Goal: Information Seeking & Learning: Learn about a topic

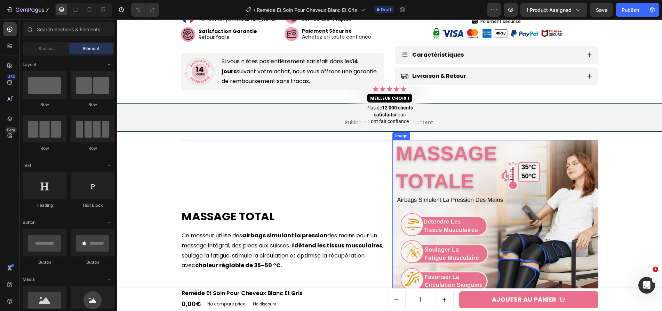
scroll to position [419, 0]
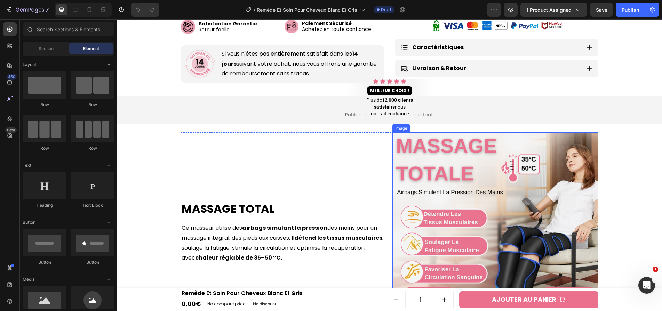
click at [446, 180] on img at bounding box center [495, 236] width 206 height 206
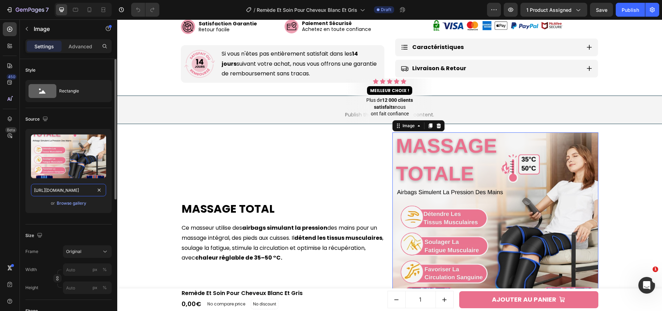
click at [36, 191] on input "[URL][DOMAIN_NAME]" at bounding box center [68, 190] width 75 height 13
paste input "d917cb9f-5d46-4b61-8a24-72a36d6f8a8c.png?v=175897093"
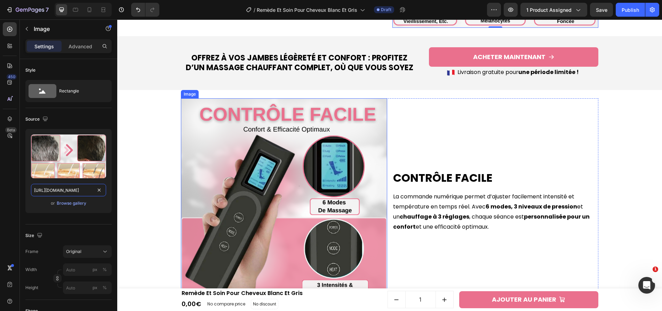
scroll to position [731, 0]
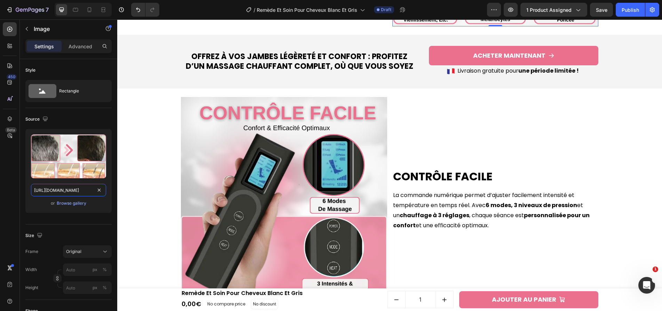
type input "[URL][DOMAIN_NAME]"
click at [325, 183] on img at bounding box center [284, 200] width 206 height 206
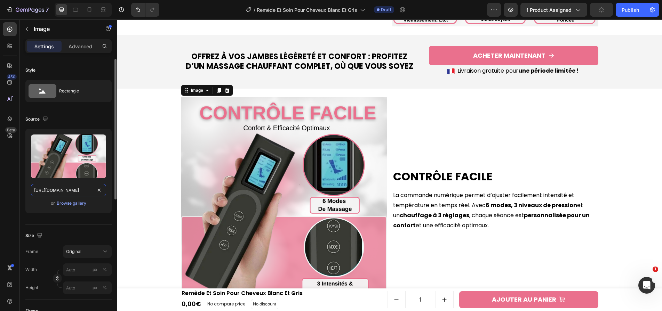
click at [58, 192] on input "[URL][DOMAIN_NAME]" at bounding box center [68, 190] width 75 height 13
paste input "4be42055-ee29-4456-bea0-72bf2222bc6c.png?v=175897093"
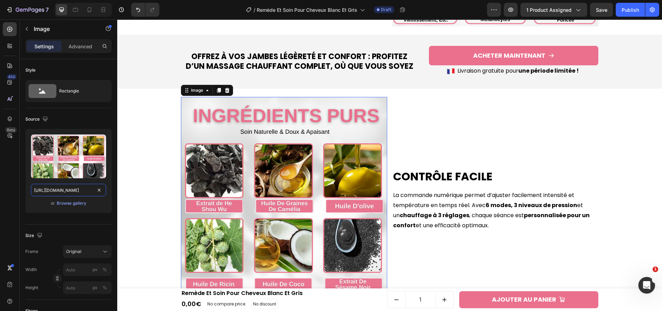
scroll to position [0, 184]
type input "[URL][DOMAIN_NAME]"
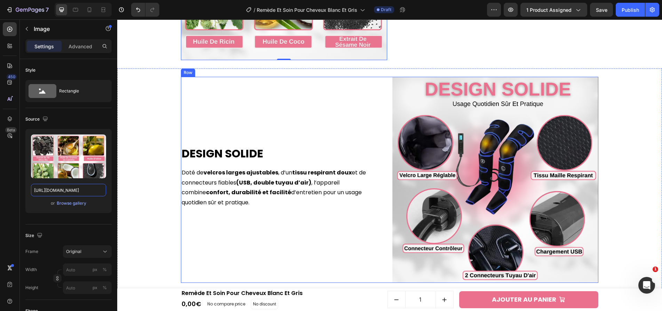
scroll to position [1025, 0]
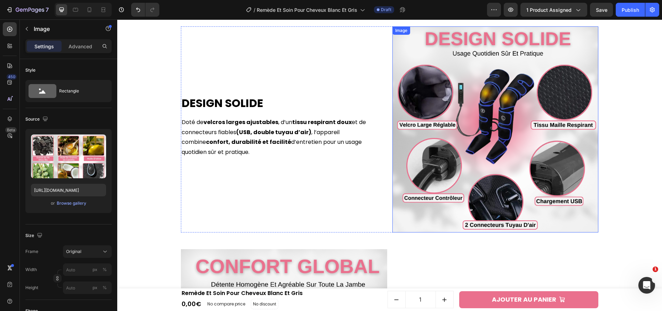
click at [447, 176] on img at bounding box center [495, 129] width 206 height 206
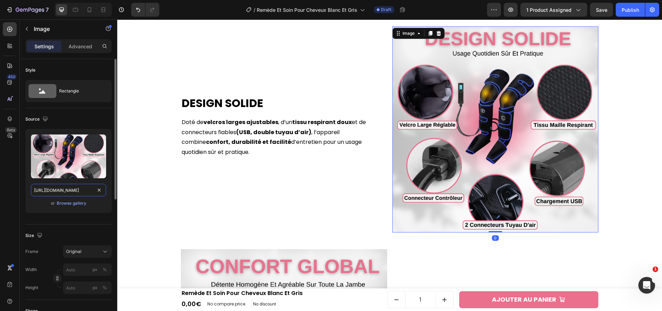
click at [83, 188] on input "[URL][DOMAIN_NAME]" at bounding box center [68, 190] width 75 height 13
paste input "79ea0b90-774f-4846-9d1d-5813fc133fc0.png?v=175897093"
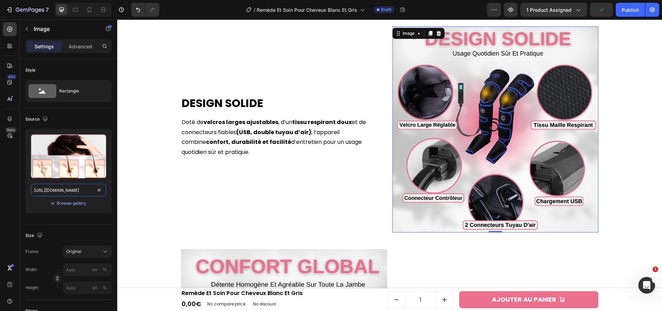
scroll to position [0, 180]
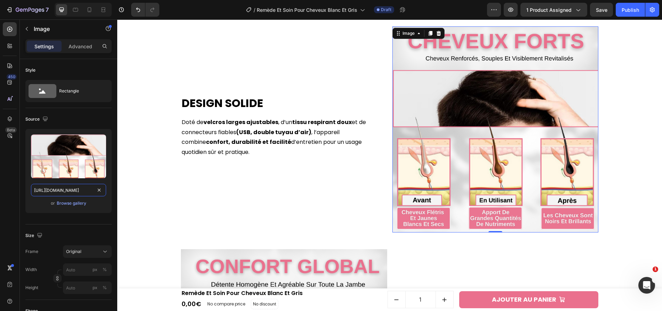
type input "[URL][DOMAIN_NAME]"
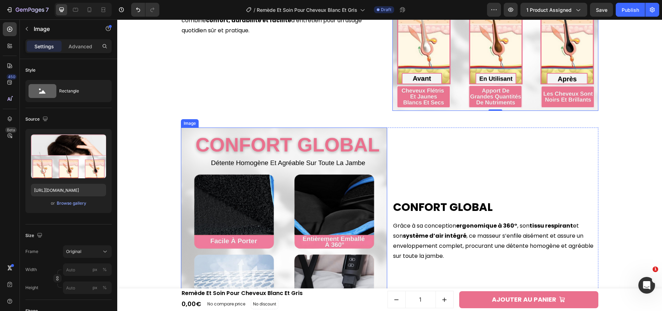
click at [283, 183] on img at bounding box center [284, 231] width 206 height 206
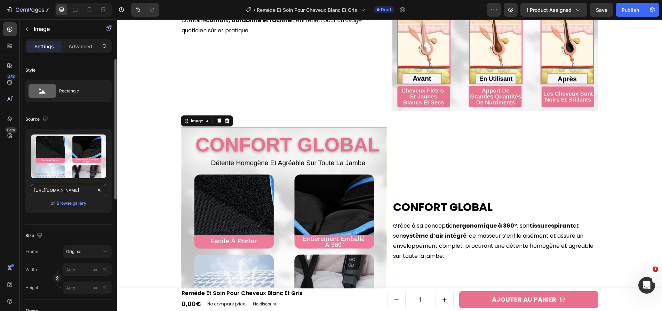
click at [86, 191] on input "[URL][DOMAIN_NAME]" at bounding box center [68, 190] width 75 height 13
paste input "093b7ab1-5403-4883-a8a6-d439728f7dd2.png?v=175897093"
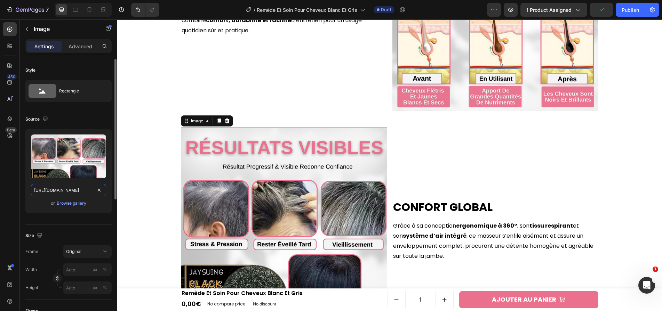
scroll to position [0, 183]
type input "[URL][DOMAIN_NAME]"
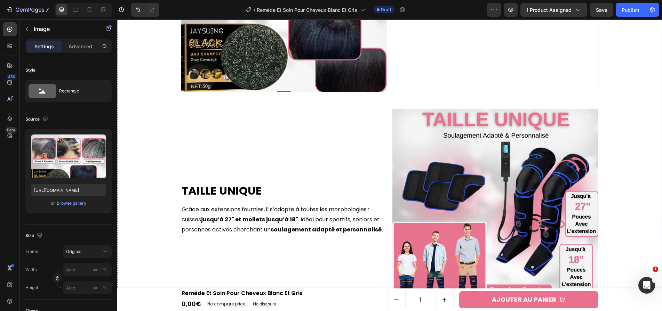
click at [449, 144] on img at bounding box center [495, 212] width 206 height 206
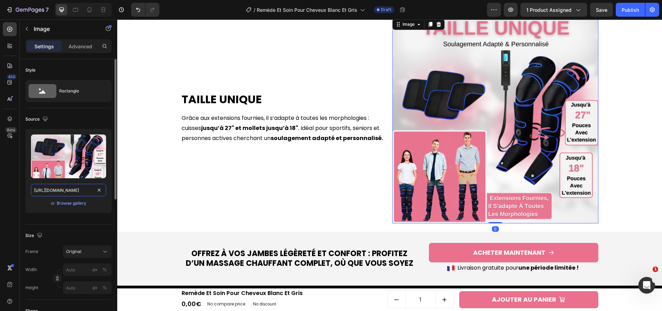
click at [88, 187] on input "[URL][DOMAIN_NAME]" at bounding box center [68, 190] width 75 height 13
paste input "970d1a14-851e-42b6-bf7a-2bc21e30d990.png?v=175897093"
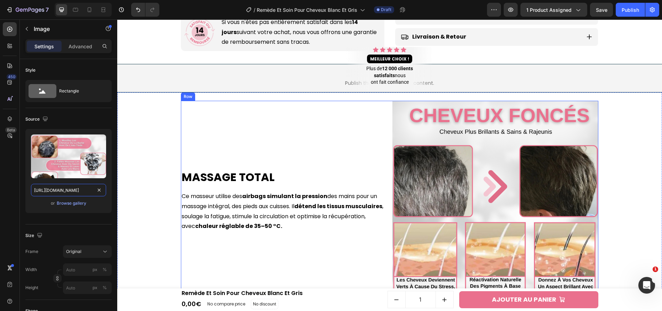
scroll to position [460, 0]
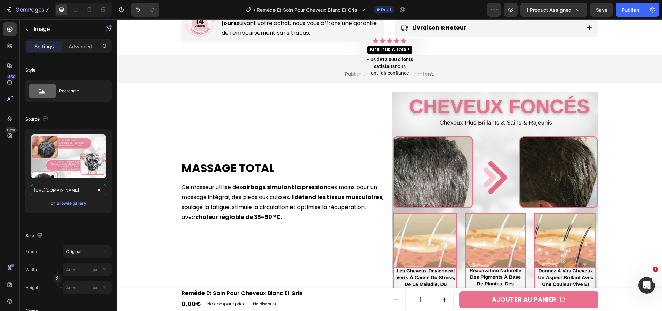
type input "[URL][DOMAIN_NAME]"
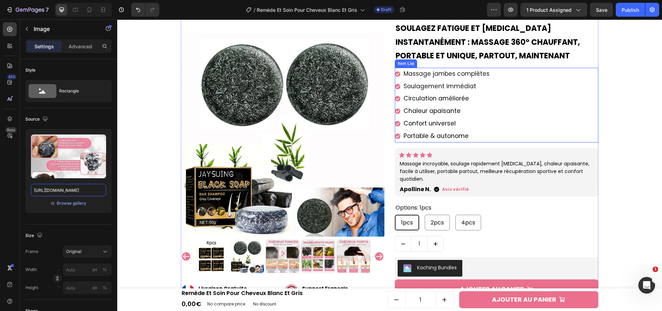
scroll to position [46, 0]
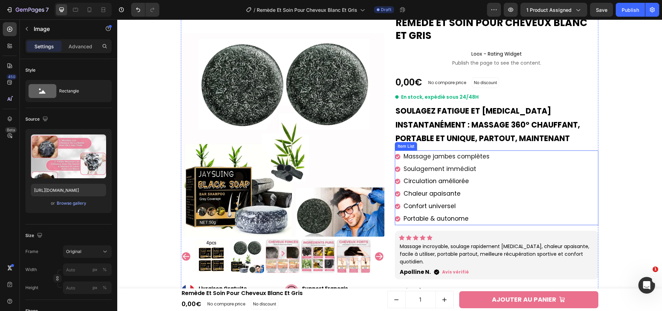
click at [447, 146] on h2 "Soulagez fatigue et [MEDICAL_DATA] instantanément : massage 360° chauffant, por…" at bounding box center [497, 125] width 204 height 43
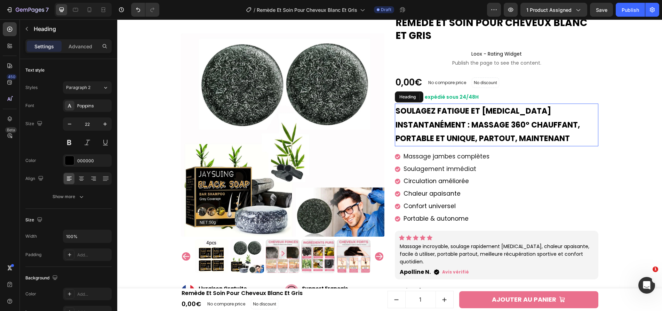
click at [447, 144] on strong "Soulagez fatigue et [MEDICAL_DATA] instantanément : massage 360° chauffant, por…" at bounding box center [488, 125] width 184 height 38
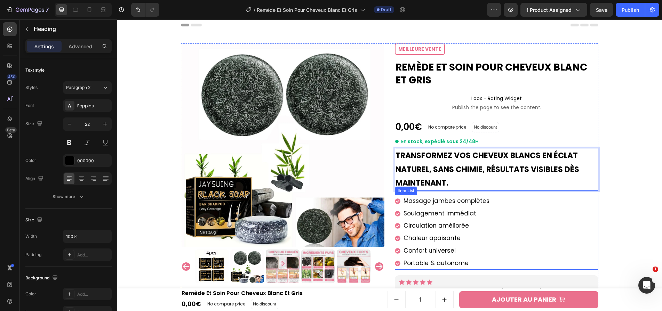
click at [447, 200] on span "Massage jambes complètes" at bounding box center [447, 201] width 86 height 8
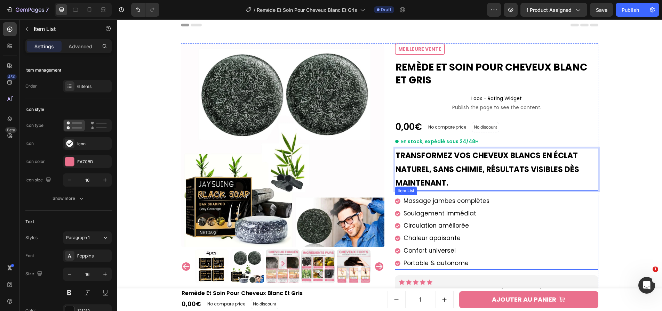
click at [447, 200] on span "Massage jambes complètes" at bounding box center [447, 201] width 86 height 8
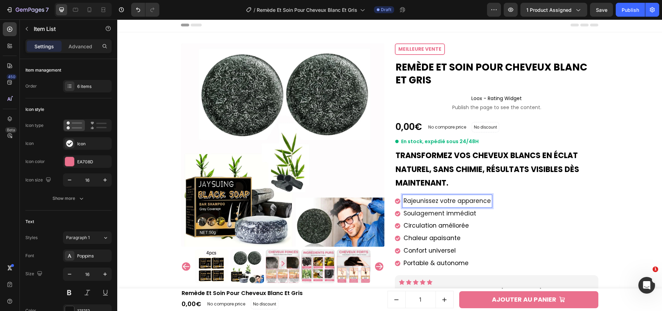
click at [425, 211] on span "Soulagement immédiat" at bounding box center [440, 213] width 73 height 8
click at [462, 230] on span "Circulation améliorée" at bounding box center [436, 226] width 65 height 8
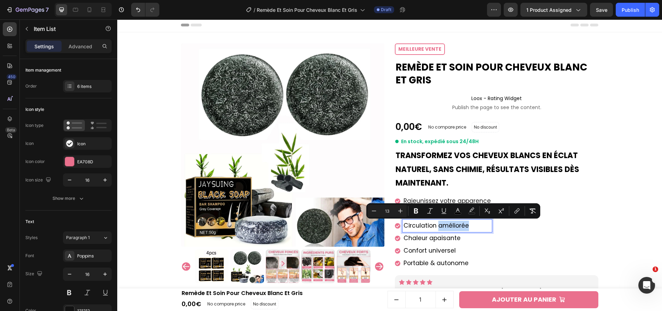
click at [462, 230] on span "Circulation améliorée" at bounding box center [436, 226] width 65 height 8
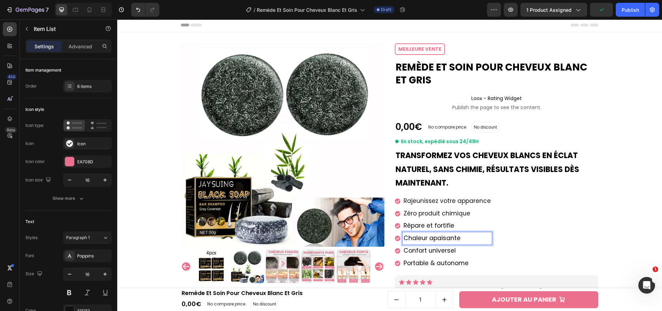
click at [437, 239] on span "Chaleur apaisante" at bounding box center [432, 238] width 57 height 8
click at [423, 247] on span "Confort universel" at bounding box center [430, 251] width 52 height 8
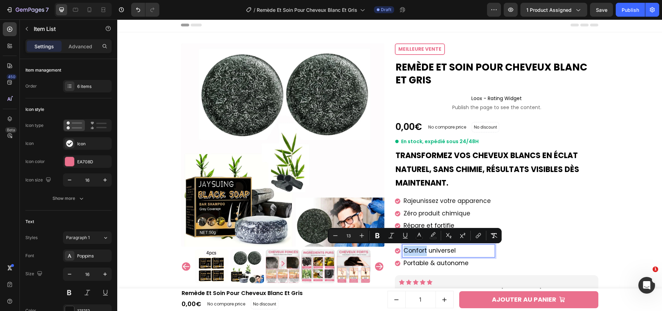
click at [423, 247] on span "Confort universel" at bounding box center [430, 251] width 52 height 8
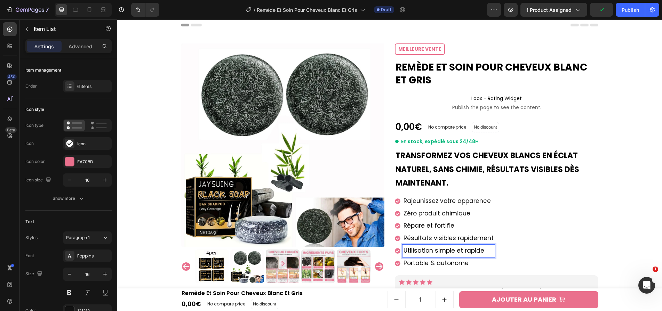
click at [458, 260] on span "Portable & autonome" at bounding box center [436, 263] width 65 height 8
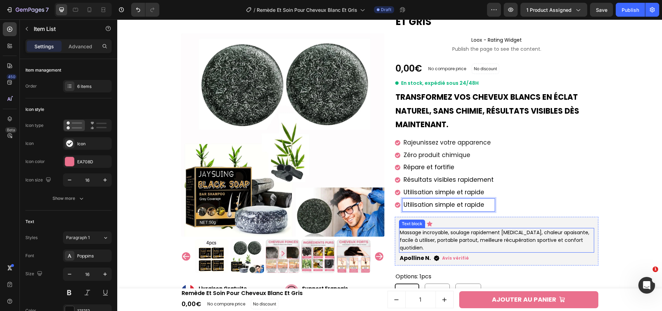
click at [455, 230] on p "Massage incroyable, soulage rapidement [MEDICAL_DATA], chaleur apaisante, facil…" at bounding box center [497, 240] width 194 height 23
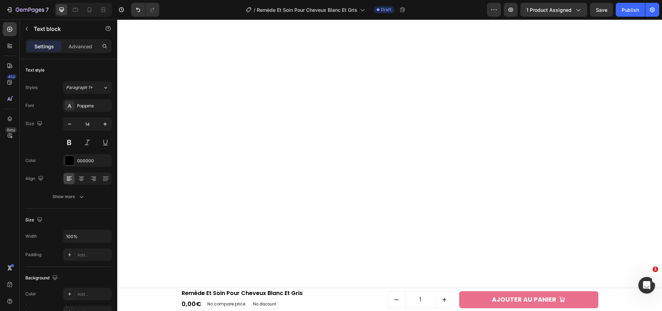
scroll to position [572, 0]
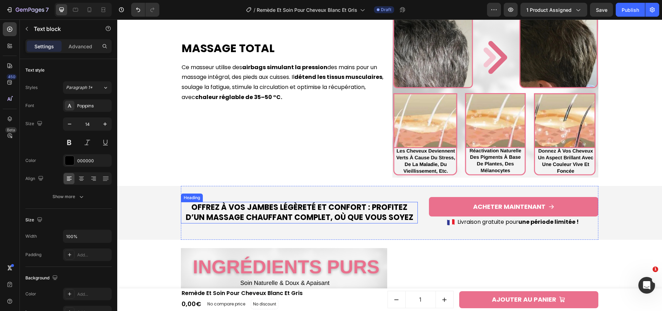
click at [320, 219] on h2 "Offrez à vos jambes légèreté et confort : profitez d’un massage chauffant compl…" at bounding box center [299, 212] width 237 height 21
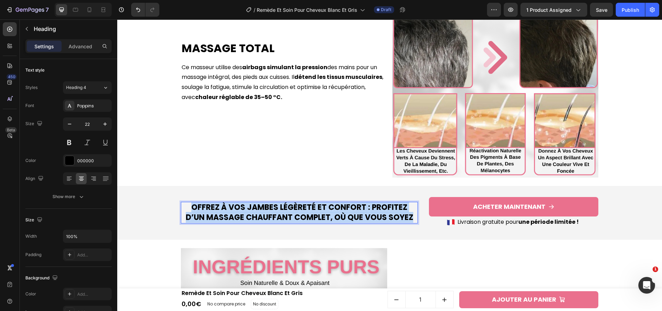
click at [320, 219] on p "Offrez à vos jambes légèreté et confort : profitez d’un massage chauffant compl…" at bounding box center [300, 213] width 236 height 20
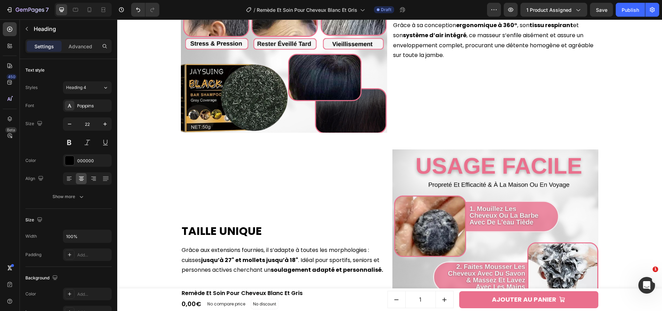
scroll to position [1549, 0]
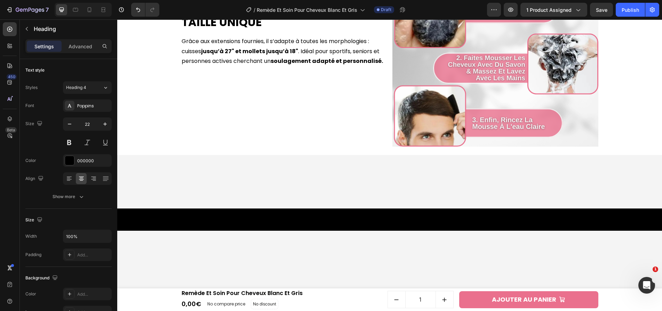
click at [327, 96] on div "Taille unique Heading Grâce aux extensions fournies, il s’adapte à toutes les m…" at bounding box center [284, 44] width 206 height 206
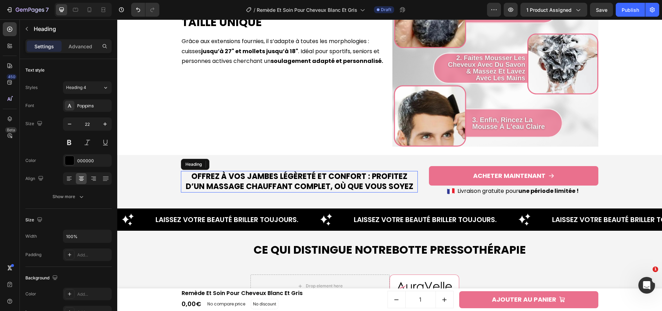
click at [327, 171] on h2 "Offrez à vos jambes légèreté et confort : profitez d’un massage chauffant compl…" at bounding box center [299, 181] width 237 height 21
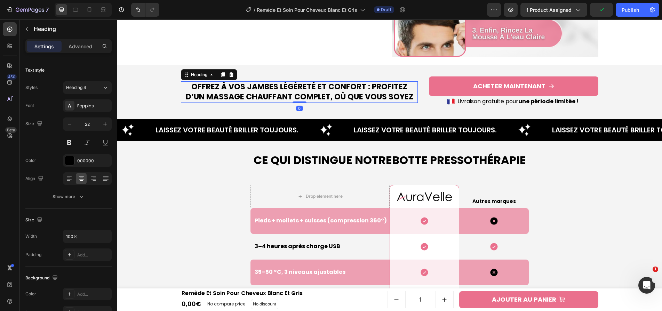
click at [327, 96] on h2 "Offrez à vos jambes légèreté et confort : profitez d’un massage chauffant compl…" at bounding box center [299, 91] width 237 height 21
click at [327, 96] on p "Offrez à vos jambes légèreté et confort : profitez d’un massage chauffant compl…" at bounding box center [300, 92] width 236 height 20
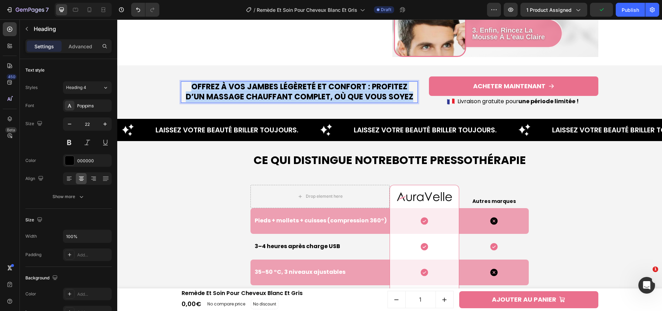
click at [327, 96] on p "Offrez à vos jambes légèreté et confort : profitez d’un massage chauffant compl…" at bounding box center [300, 92] width 236 height 20
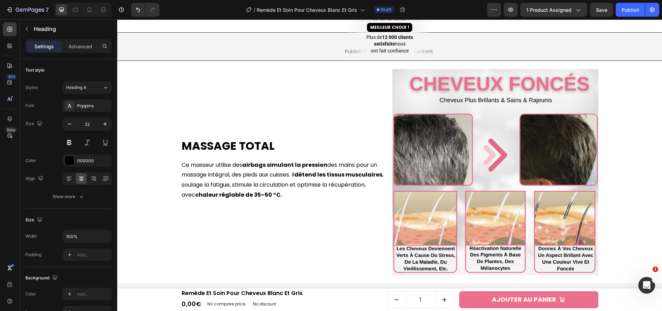
scroll to position [294, 0]
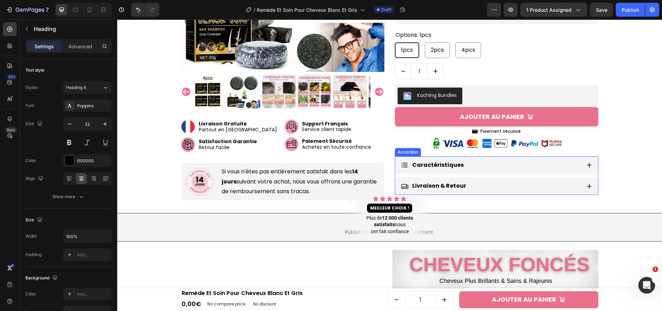
click at [582, 168] on div "Caractéristiques" at bounding box center [496, 166] width 203 height 18
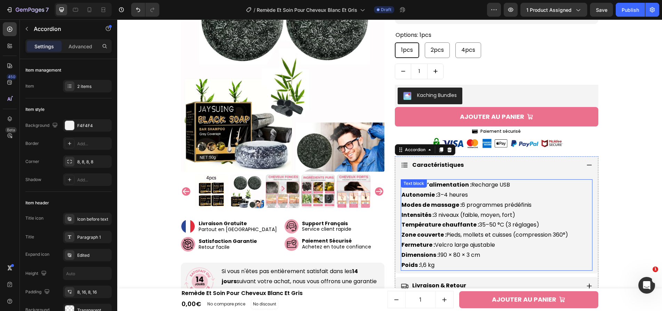
click at [464, 222] on strong "Température chauffante :" at bounding box center [441, 225] width 78 height 8
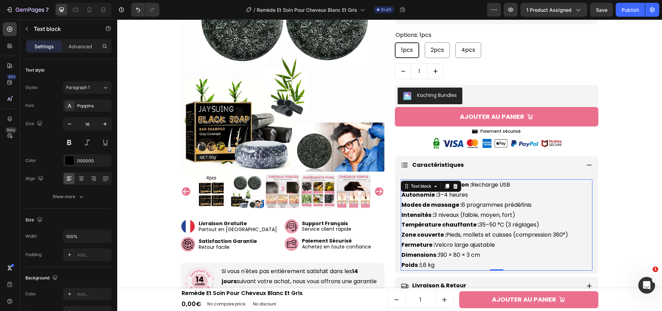
click at [464, 222] on strong "Température chauffante :" at bounding box center [441, 225] width 78 height 8
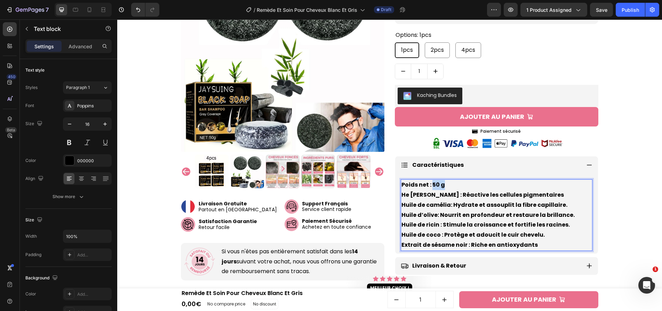
drag, startPoint x: 432, startPoint y: 183, endPoint x: 450, endPoint y: 183, distance: 18.1
click at [450, 183] on p "Poids net : 50 g He [PERSON_NAME] : Réactive les cellules pigmentaires Huile de…" at bounding box center [497, 215] width 190 height 70
drag, startPoint x: 440, startPoint y: 195, endPoint x: 559, endPoint y: 192, distance: 119.4
click at [559, 192] on p "Poids net : 50 g He [PERSON_NAME] : Réactive les cellules pigmentaires Huile de…" at bounding box center [497, 215] width 190 height 70
drag, startPoint x: 562, startPoint y: 202, endPoint x: 453, endPoint y: 204, distance: 109.6
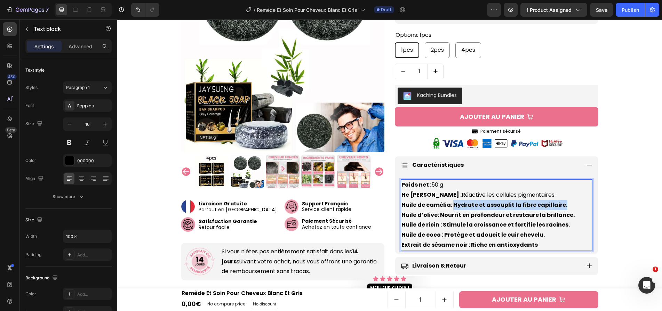
click at [453, 204] on p "Poids net : 50 g He [PERSON_NAME] : Réactive les cellules pigmentaires Huile de…" at bounding box center [497, 215] width 190 height 70
drag, startPoint x: 441, startPoint y: 215, endPoint x: 585, endPoint y: 216, distance: 144.1
click at [590, 216] on p "Poids net : 50 g He [PERSON_NAME] : Réactive les cellules pigmentaires Huile de…" at bounding box center [497, 215] width 190 height 70
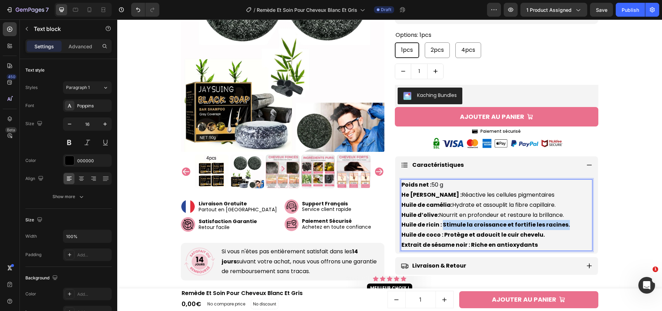
drag, startPoint x: 555, startPoint y: 226, endPoint x: 443, endPoint y: 225, distance: 112.0
click at [443, 225] on p "Poids net : 50 g He [PERSON_NAME] : Réactive les cellules pigmentaires Huile de…" at bounding box center [497, 215] width 190 height 70
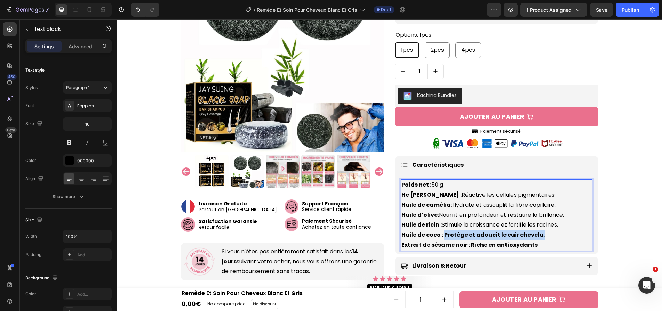
drag, startPoint x: 445, startPoint y: 237, endPoint x: 567, endPoint y: 240, distance: 122.2
click at [567, 240] on p "Poids net : 50 g He [PERSON_NAME] : Réactive les cellules pigmentaires Huile de…" at bounding box center [497, 215] width 190 height 70
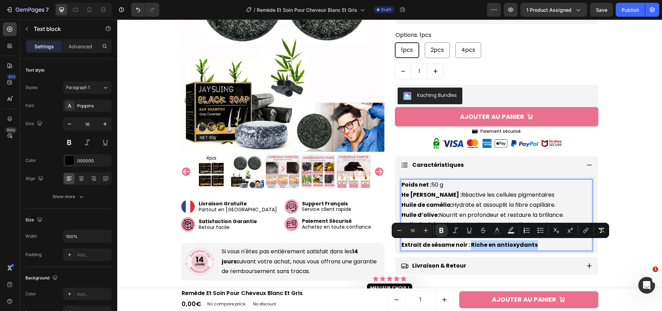
drag, startPoint x: 544, startPoint y: 247, endPoint x: 469, endPoint y: 249, distance: 74.5
click at [469, 249] on p "Poids net : 50 g He [PERSON_NAME] : Réactive les cellules pigmentaires Huile de…" at bounding box center [497, 215] width 190 height 70
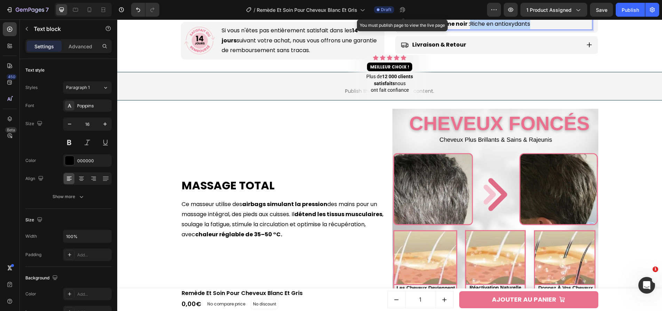
scroll to position [550, 0]
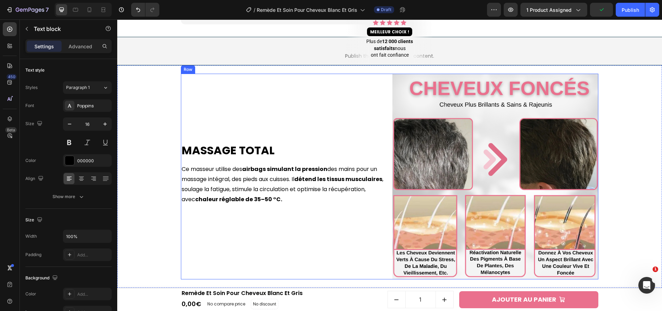
click at [260, 145] on h2 "Massage total" at bounding box center [284, 151] width 206 height 16
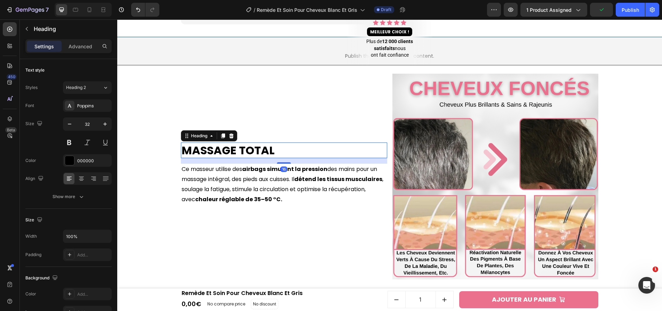
click at [260, 145] on h2 "Massage total" at bounding box center [284, 151] width 206 height 16
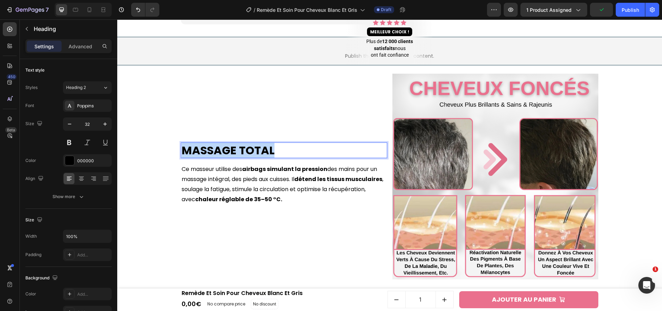
click at [260, 145] on p "Massage total" at bounding box center [284, 150] width 205 height 15
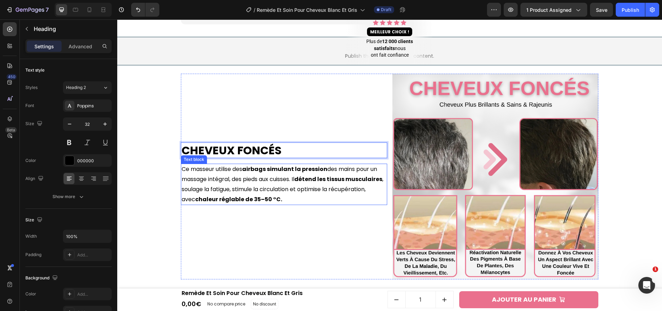
click at [310, 170] on strong "airbags simulant la pression" at bounding box center [284, 169] width 85 height 8
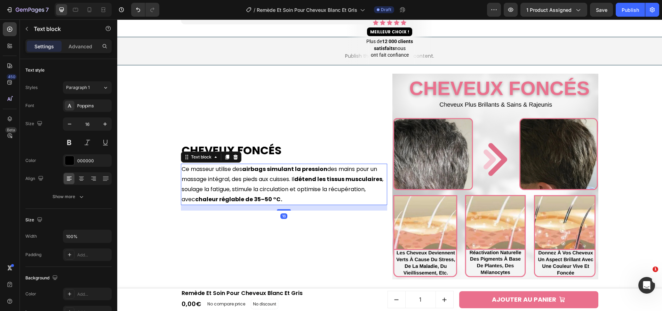
click at [310, 170] on strong "airbags simulant la pression" at bounding box center [284, 169] width 85 height 8
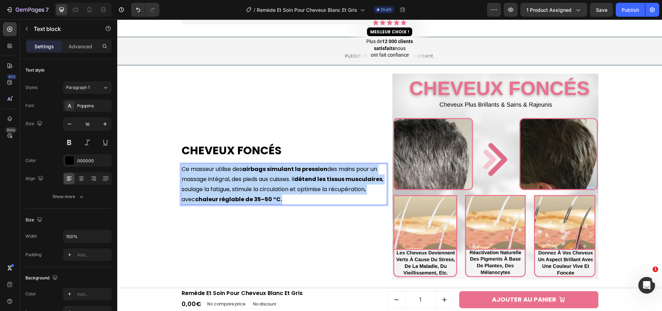
click at [310, 170] on strong "airbags simulant la pression" at bounding box center [284, 169] width 85 height 8
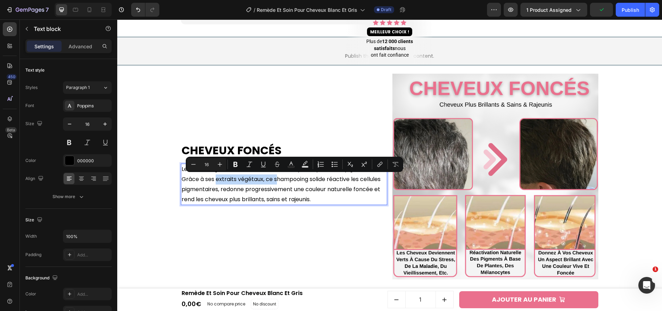
drag, startPoint x: 264, startPoint y: 180, endPoint x: 326, endPoint y: 181, distance: 62.6
click at [326, 181] on p "Le stress, l’âge ou de mauvaises habitudes provoquent la dépigmentation. Grâce …" at bounding box center [284, 185] width 205 height 40
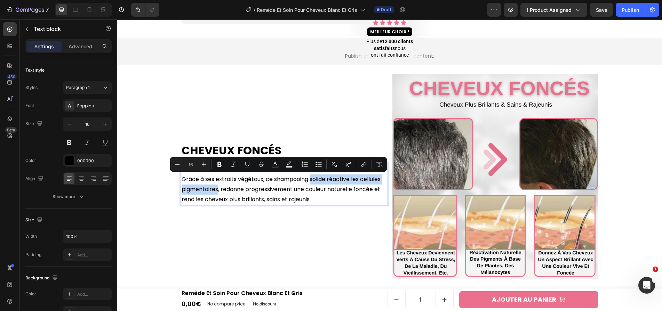
drag, startPoint x: 360, startPoint y: 179, endPoint x: 274, endPoint y: 190, distance: 86.6
click at [274, 190] on p "Le stress, l’âge ou de mauvaises habitudes provoquent la dépigmentation. Grâce …" at bounding box center [284, 185] width 205 height 40
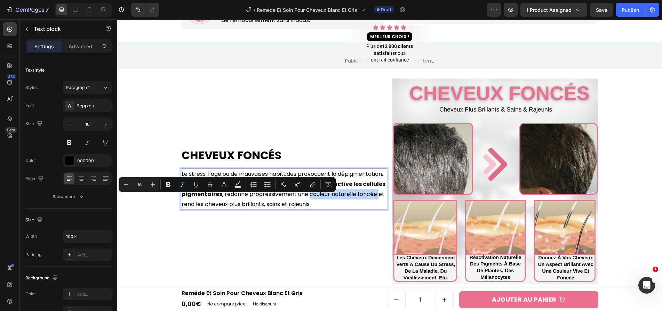
drag, startPoint x: 182, startPoint y: 199, endPoint x: 251, endPoint y: 200, distance: 68.9
click at [251, 200] on p "Le stress, l’âge ou de mauvaises habitudes provoquent la dépigmentation. Grâce …" at bounding box center [284, 189] width 205 height 40
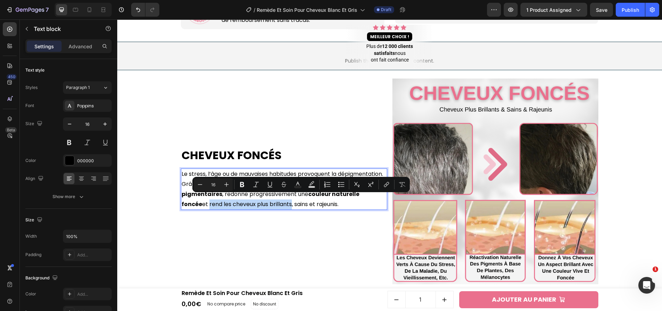
drag, startPoint x: 259, startPoint y: 200, endPoint x: 343, endPoint y: 199, distance: 83.5
click at [343, 199] on p "Le stress, l’âge ou de mauvaises habitudes provoquent la dépigmentation. Grâce …" at bounding box center [284, 189] width 205 height 40
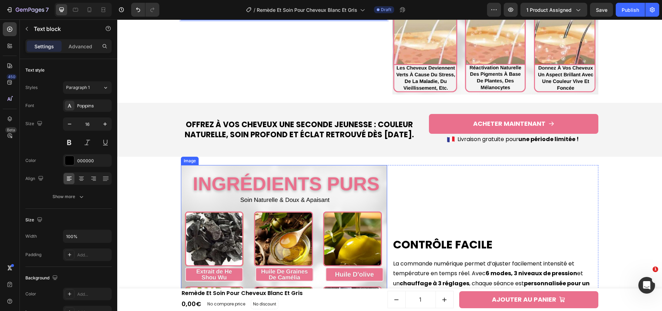
scroll to position [865, 0]
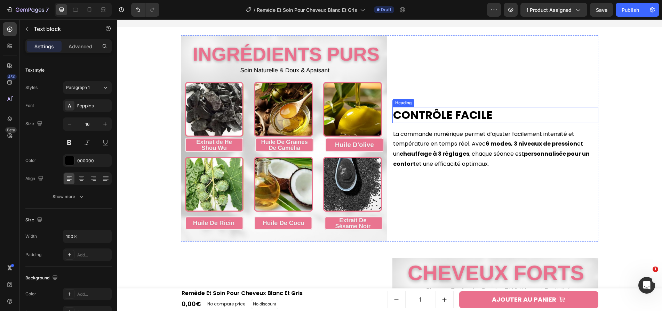
click at [403, 107] on div "Contrôle facile Heading" at bounding box center [495, 115] width 206 height 16
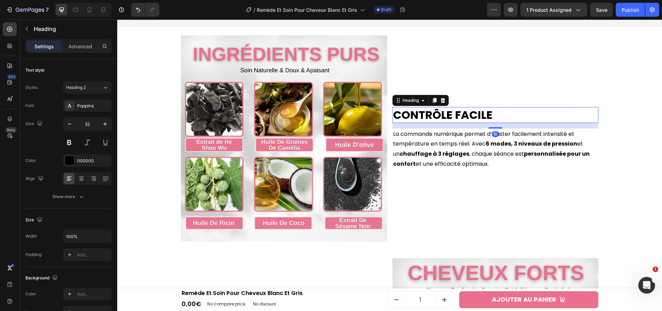
click at [403, 108] on p "Contrôle facile" at bounding box center [495, 115] width 205 height 15
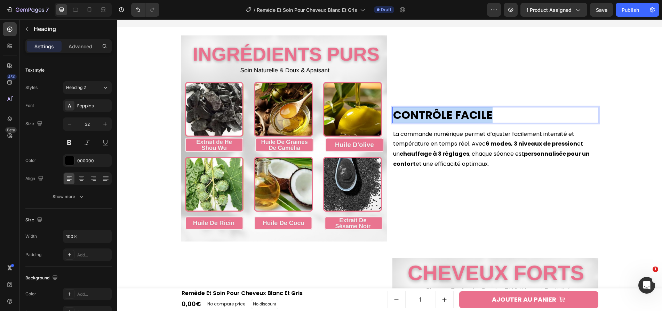
click at [403, 108] on p "Contrôle facile" at bounding box center [495, 115] width 205 height 15
click at [421, 154] on strong "chauffage à 3 réglages" at bounding box center [435, 154] width 70 height 8
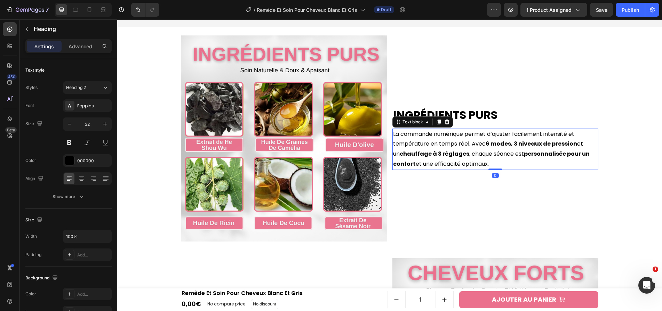
click at [421, 154] on strong "chauffage à 3 réglages" at bounding box center [435, 154] width 70 height 8
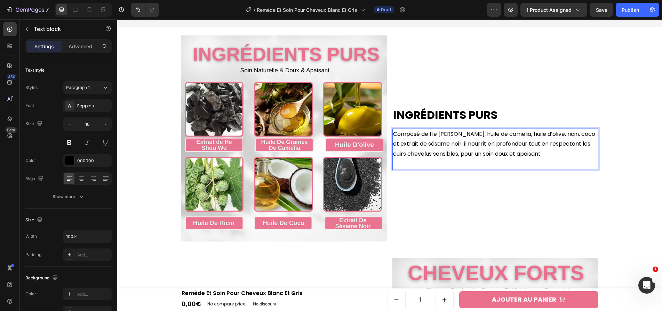
scroll to position [870, 0]
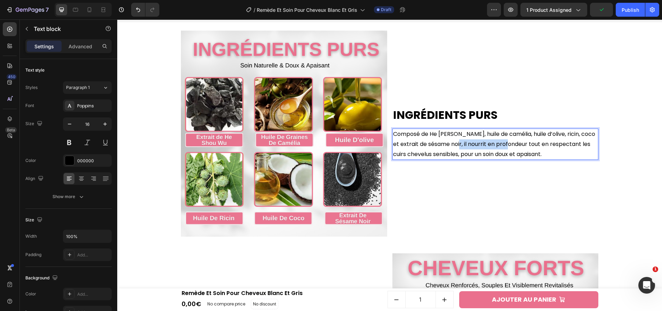
drag, startPoint x: 463, startPoint y: 146, endPoint x: 521, endPoint y: 147, distance: 57.8
click at [521, 147] on p "Composé de He [PERSON_NAME], huile de camélia, huile d’olive, ricin, coco et ex…" at bounding box center [495, 144] width 205 height 30
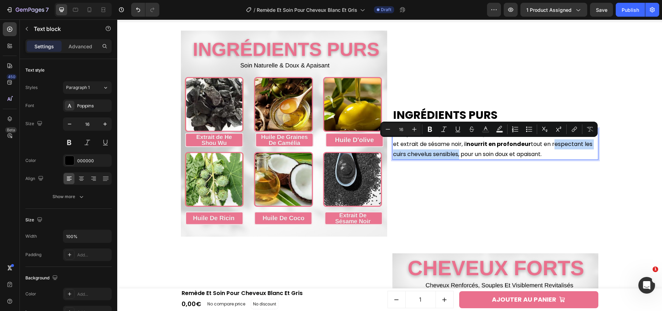
drag, startPoint x: 546, startPoint y: 144, endPoint x: 459, endPoint y: 155, distance: 88.0
click at [459, 155] on p "Composé de He [PERSON_NAME], huile de camélia, huile d’olive, ricin, coco et ex…" at bounding box center [495, 144] width 205 height 30
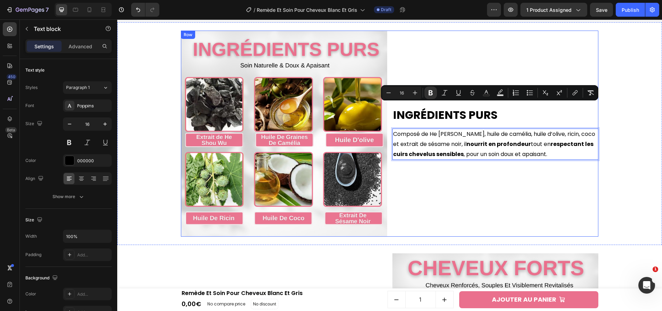
scroll to position [1079, 0]
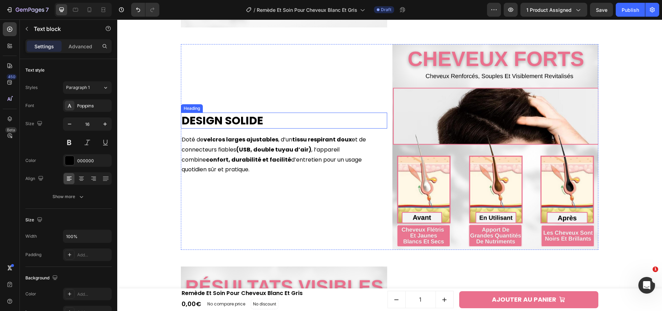
click at [241, 119] on h2 "Design solide" at bounding box center [284, 121] width 206 height 16
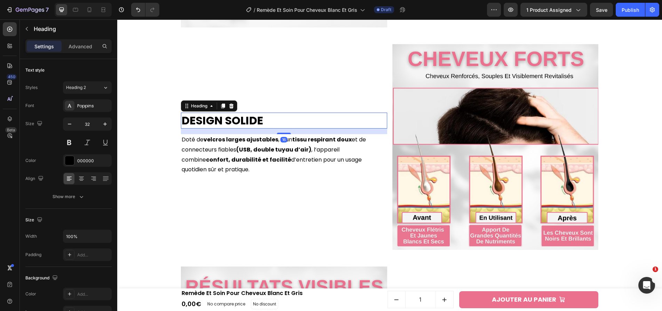
click at [241, 119] on h2 "Design solide" at bounding box center [284, 121] width 206 height 16
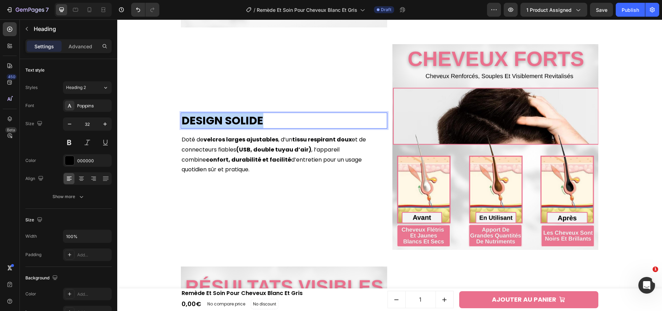
click at [241, 119] on p "Design solide" at bounding box center [284, 120] width 205 height 15
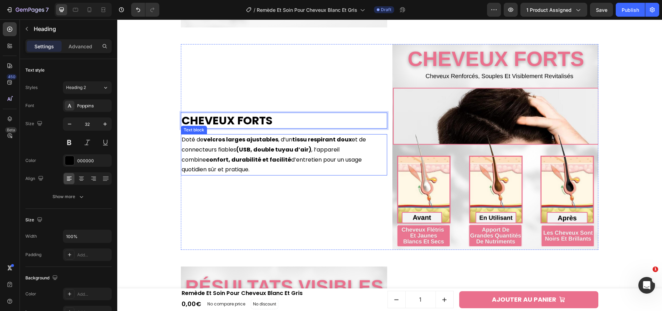
click at [330, 156] on p "Doté de velcros larges ajustables , d’un tissu respirant doux et de connecteurs…" at bounding box center [284, 155] width 205 height 40
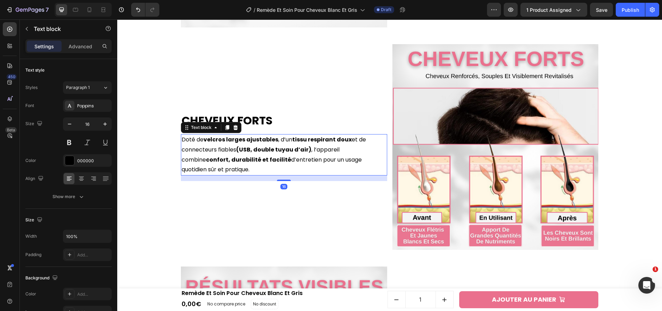
click at [330, 156] on p "Doté de velcros larges ajustables , d’un tissu respirant doux et de connecteurs…" at bounding box center [284, 155] width 205 height 40
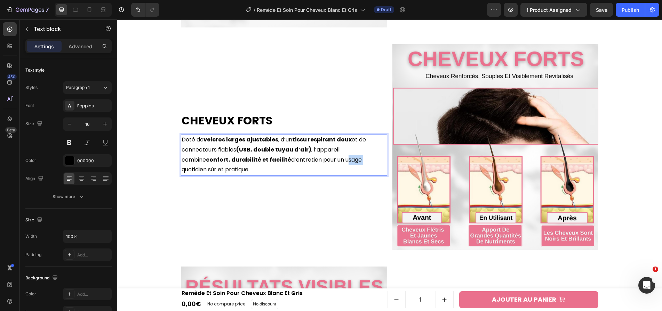
click at [330, 156] on p "Doté de velcros larges ajustables , d’un tissu respirant doux et de connecteurs…" at bounding box center [284, 155] width 205 height 40
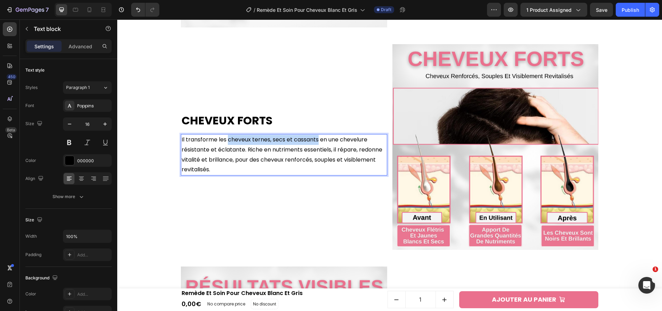
drag, startPoint x: 228, startPoint y: 140, endPoint x: 317, endPoint y: 141, distance: 89.4
click at [317, 141] on p "Il transforme les cheveux ternes, secs et cassants en une chevelure résistante …" at bounding box center [284, 155] width 205 height 40
drag, startPoint x: 344, startPoint y: 141, endPoint x: 244, endPoint y: 153, distance: 100.9
click at [244, 153] on p "Il transforme les cheveux ternes, secs et cassants en une chevelure résistante …" at bounding box center [284, 155] width 205 height 40
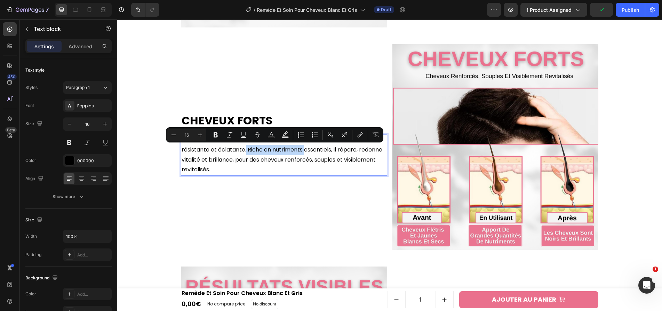
drag, startPoint x: 245, startPoint y: 148, endPoint x: 305, endPoint y: 151, distance: 59.6
click at [305, 151] on p "Il transforme les cheveux ternes, secs et cassants en une chevelure résistante …" at bounding box center [284, 155] width 205 height 40
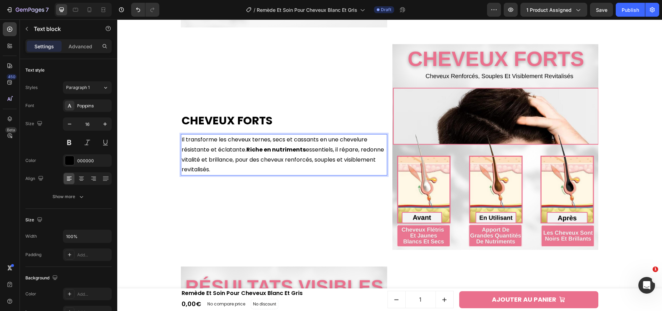
drag, startPoint x: 339, startPoint y: 152, endPoint x: 355, endPoint y: 153, distance: 16.1
click at [355, 153] on p "Il transforme les cheveux ternes, secs et cassants en une chevelure résistante …" at bounding box center [284, 155] width 205 height 40
drag, startPoint x: 340, startPoint y: 150, endPoint x: 232, endPoint y: 160, distance: 108.7
click at [232, 160] on p "Il transforme les cheveux ternes, secs et cassants en une chevelure résistante …" at bounding box center [284, 155] width 205 height 40
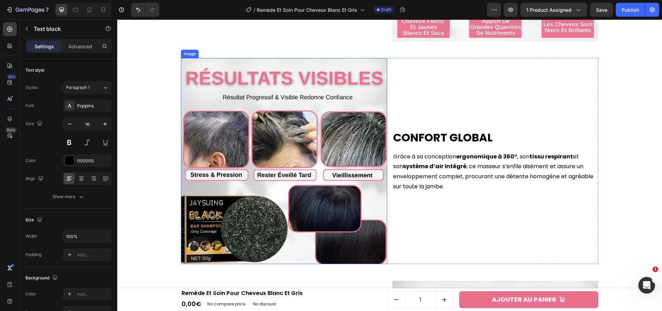
scroll to position [1366, 0]
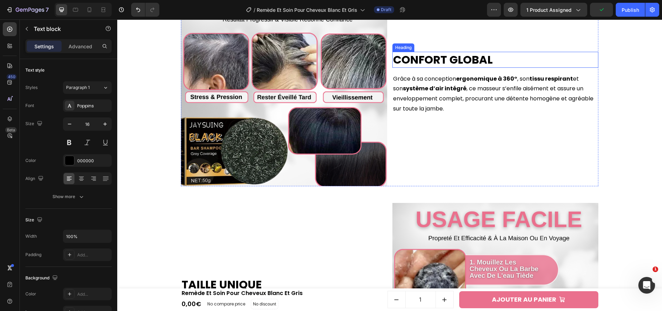
click at [417, 57] on h2 "Confort global" at bounding box center [495, 60] width 206 height 16
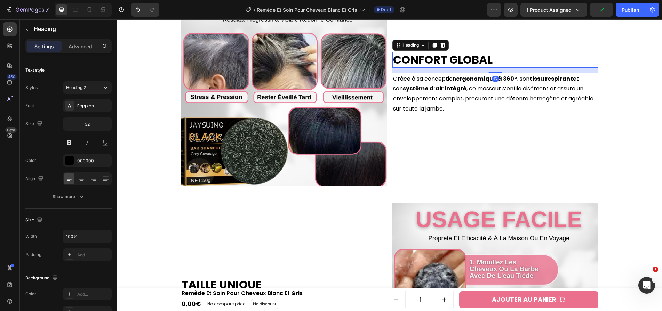
click at [417, 57] on h2 "Confort global" at bounding box center [495, 60] width 206 height 16
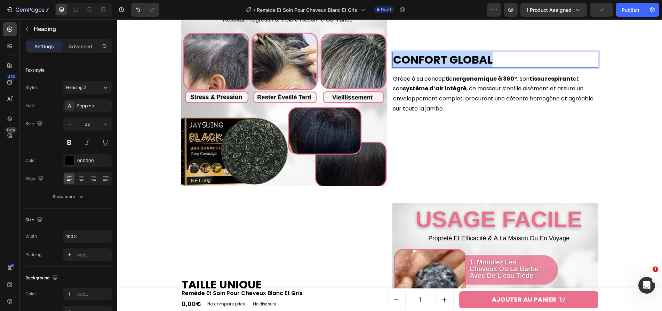
click at [417, 57] on p "Confort global" at bounding box center [495, 60] width 205 height 15
click at [434, 96] on p "Grâce à sa conception ergonomique à 360° , son tissu respirant et son système d…" at bounding box center [495, 94] width 205 height 40
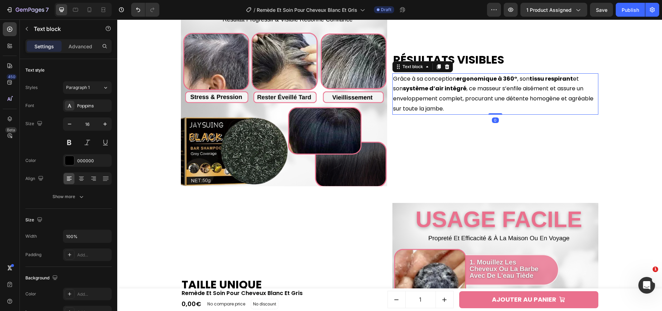
click at [434, 96] on p "Grâce à sa conception ergonomique à 360° , son tissu respirant et son système d…" at bounding box center [495, 94] width 205 height 40
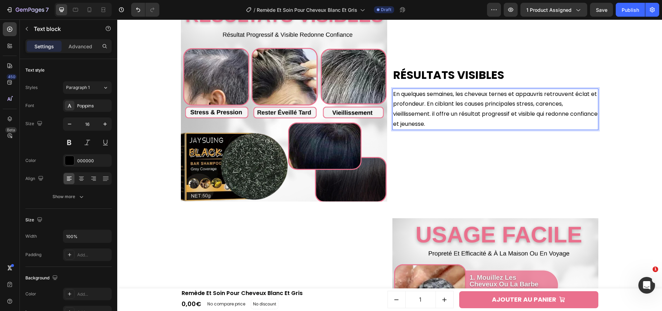
scroll to position [1331, 0]
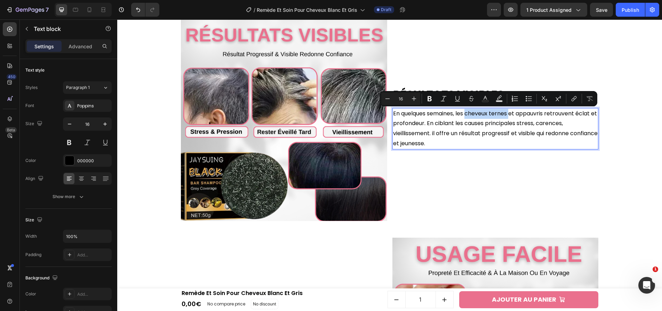
drag, startPoint x: 467, startPoint y: 116, endPoint x: 510, endPoint y: 117, distance: 43.2
click at [510, 117] on p "En quelques semaines, les cheveux ternes et appauvris retrouvent éclat et profo…" at bounding box center [495, 129] width 205 height 40
click at [476, 115] on p "En quelques semaines, les cheveux ternes et appauvris retrouvent éclat et profo…" at bounding box center [495, 129] width 205 height 40
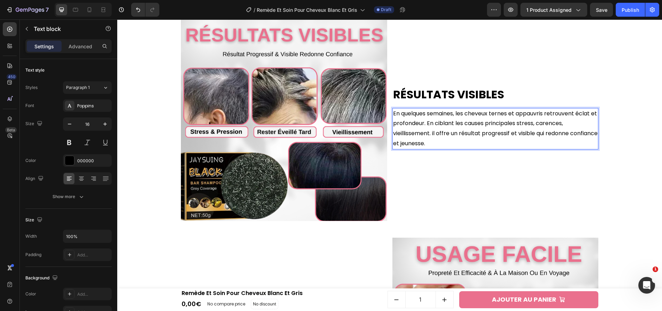
drag, startPoint x: 524, startPoint y: 123, endPoint x: 542, endPoint y: 129, distance: 18.7
click at [542, 129] on p "En quelques semaines, les cheveux ternes et appauvris retrouvent éclat et profo…" at bounding box center [495, 129] width 205 height 40
drag, startPoint x: 529, startPoint y: 122, endPoint x: 429, endPoint y: 135, distance: 100.0
click at [429, 135] on p "En quelques semaines, les cheveux ternes et appauvris retrouvent éclat et profo…" at bounding box center [495, 129] width 205 height 40
drag, startPoint x: 430, startPoint y: 135, endPoint x: 526, endPoint y: 124, distance: 96.3
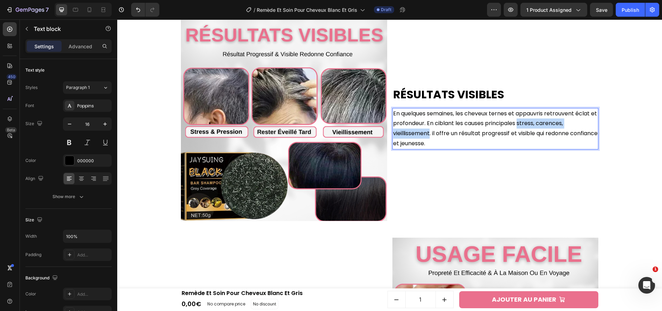
click at [526, 124] on p "En quelques semaines, les cheveux ternes et appauvris retrouvent éclat et profo…" at bounding box center [495, 129] width 205 height 40
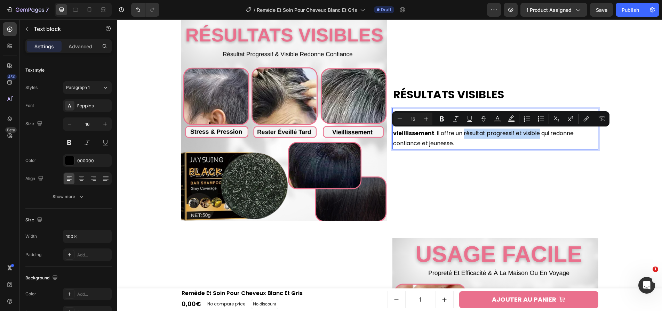
drag, startPoint x: 463, startPoint y: 134, endPoint x: 540, endPoint y: 136, distance: 76.2
click at [540, 136] on p "En quelques semaines, les cheveux ternes et appauvris retrouvent éclat et profo…" at bounding box center [495, 129] width 205 height 40
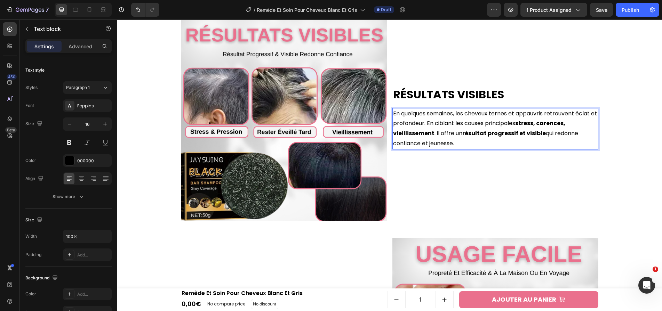
click at [532, 140] on p "En quelques semaines, les cheveux ternes et appauvris retrouvent éclat et profo…" at bounding box center [495, 129] width 205 height 40
drag, startPoint x: 478, startPoint y: 143, endPoint x: 370, endPoint y: 143, distance: 108.2
click at [371, 143] on div "Résultats Visibles Heading En quelques semaines, les cheveux ternes et appauvri…" at bounding box center [390, 118] width 418 height 206
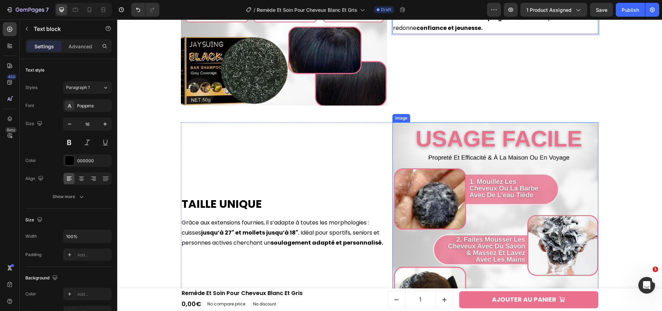
scroll to position [1503, 0]
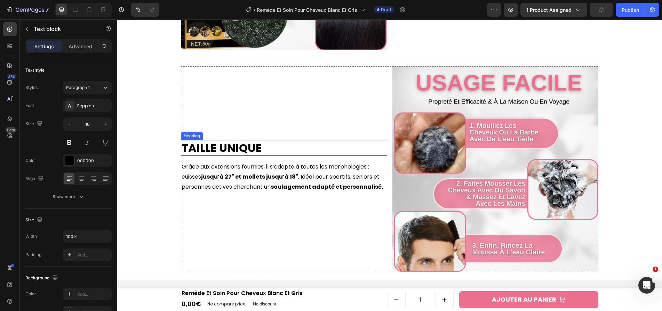
click at [251, 145] on h2 "Taille unique" at bounding box center [284, 148] width 206 height 16
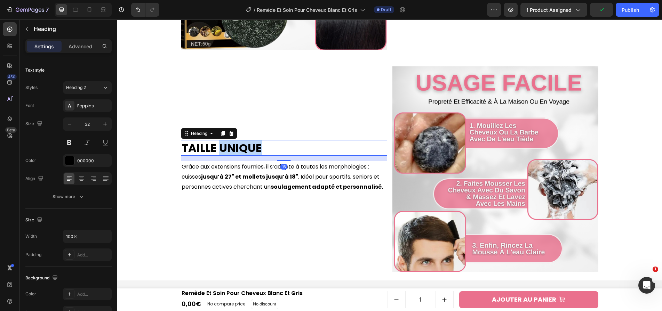
click at [251, 145] on h2 "Taille unique" at bounding box center [284, 148] width 206 height 16
click at [251, 145] on p "Taille unique" at bounding box center [284, 148] width 205 height 15
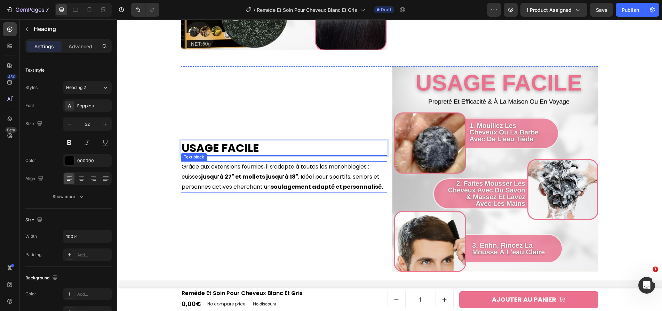
click at [358, 165] on p "Grâce aux extensions fournies, il s’adapte à toutes les morphologies : cuisses …" at bounding box center [284, 177] width 205 height 30
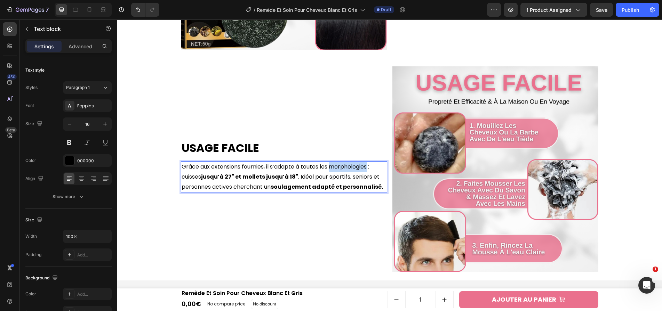
click at [358, 165] on p "Grâce aux extensions fournies, il s’adapte à toutes les morphologies : cuisses …" at bounding box center [284, 177] width 205 height 30
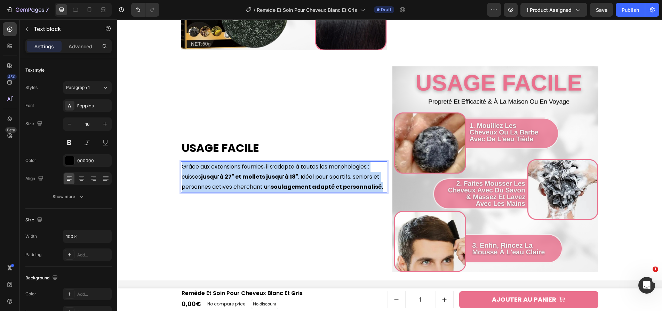
click at [358, 165] on p "Grâce aux extensions fournies, il s’adapte à toutes les morphologies : cuisses …" at bounding box center [284, 177] width 205 height 30
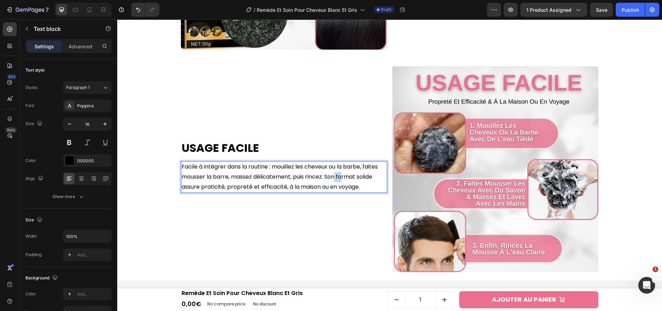
drag, startPoint x: 337, startPoint y: 176, endPoint x: 344, endPoint y: 177, distance: 7.7
click at [344, 177] on p "Facile à intégrer dans la routine : mouillez les cheveux ou la barbe, faites mo…" at bounding box center [284, 177] width 205 height 30
drag, startPoint x: 202, startPoint y: 186, endPoint x: 286, endPoint y: 190, distance: 83.6
click at [286, 190] on p "Facile à intégrer dans la routine : mouillez les cheveux ou la barbe, faites mo…" at bounding box center [284, 177] width 205 height 30
drag, startPoint x: 336, startPoint y: 187, endPoint x: 373, endPoint y: 188, distance: 36.5
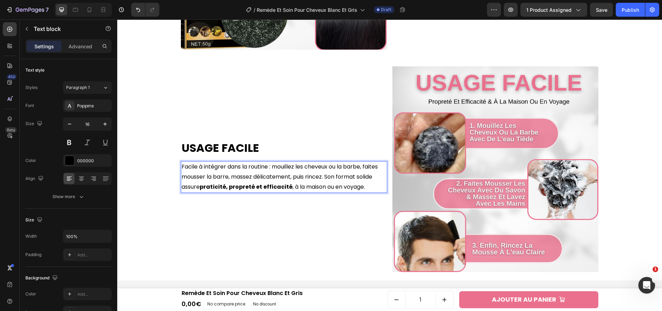
click at [373, 188] on p "Facile à intégrer dans la routine : mouillez les cheveux ou la barbe, faites mo…" at bounding box center [284, 177] width 205 height 30
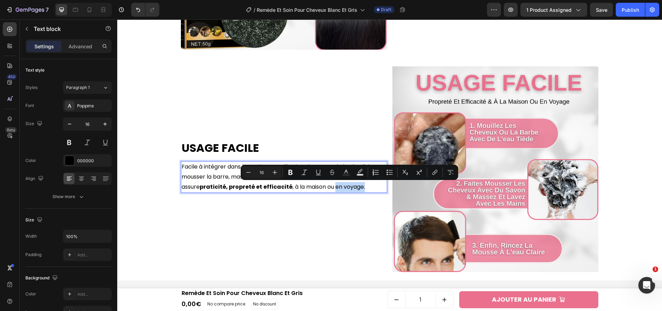
drag, startPoint x: 372, startPoint y: 188, endPoint x: 334, endPoint y: 190, distance: 38.0
click at [334, 190] on p "Facile à intégrer dans la routine : mouillez les cheveux ou la barbe, faites mo…" at bounding box center [284, 177] width 205 height 30
click at [219, 176] on p "Facile à intégrer dans la routine : mouillez les cheveux ou la barbe, faites mo…" at bounding box center [284, 177] width 205 height 30
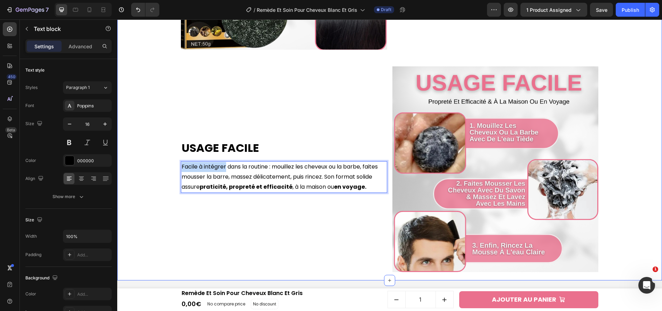
drag, startPoint x: 227, startPoint y: 170, endPoint x: 164, endPoint y: 166, distance: 62.5
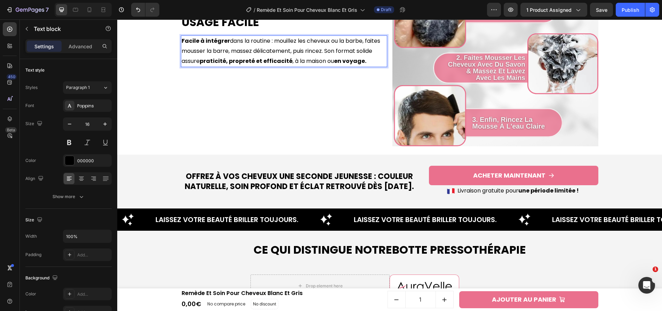
scroll to position [1735, 0]
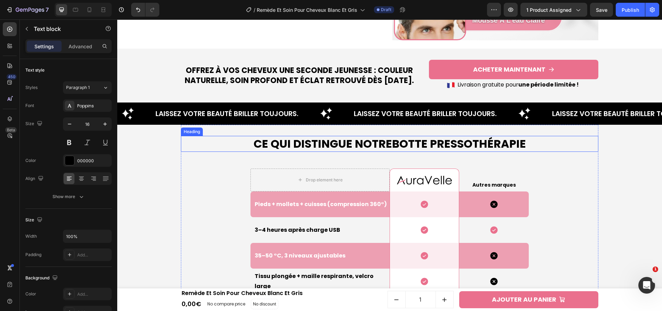
click at [435, 148] on strong "Botte pressothérapie" at bounding box center [459, 144] width 134 height 16
click at [395, 139] on strong "Botte pressothérapie" at bounding box center [459, 144] width 134 height 16
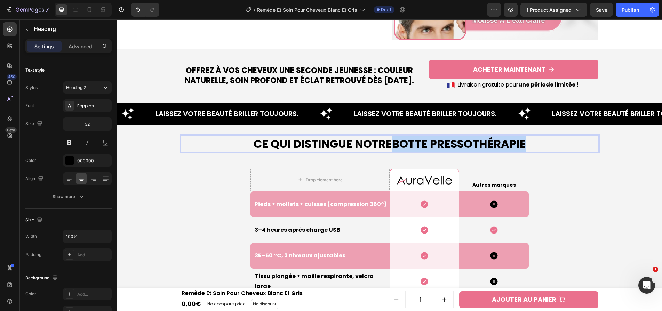
drag, startPoint x: 396, startPoint y: 142, endPoint x: 546, endPoint y: 140, distance: 149.3
click at [546, 140] on p "Ce qui Distingue Notre Botte pressothérapie" at bounding box center [390, 144] width 416 height 15
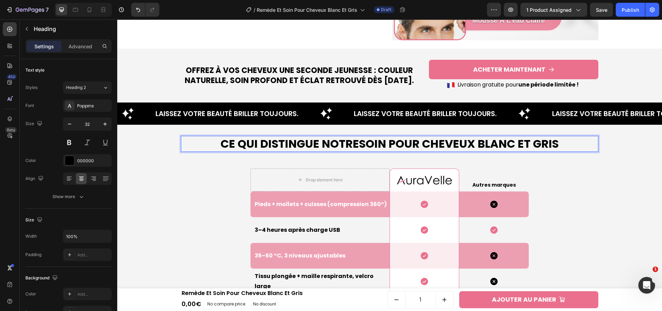
click at [417, 144] on strong "Soin Pour Cheveux Blanc Et Gris" at bounding box center [459, 144] width 200 height 16
drag, startPoint x: 417, startPoint y: 144, endPoint x: 400, endPoint y: 144, distance: 17.4
click at [400, 144] on strong "Soin Pour Cheveux Blanc Et Gris" at bounding box center [459, 144] width 200 height 16
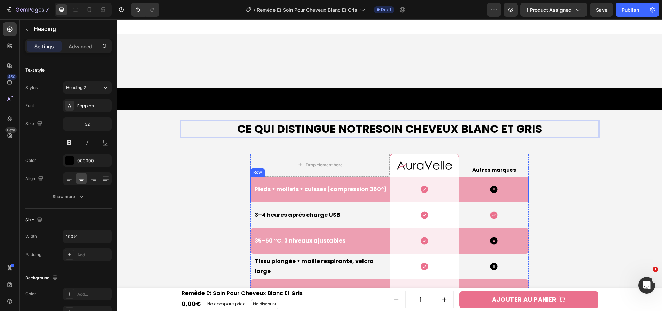
scroll to position [1848, 0]
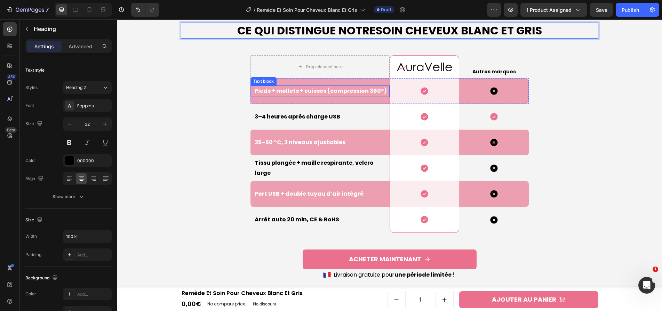
click at [347, 89] on p "Pieds + mollets + cuisses (compression 360°)" at bounding box center [322, 91] width 134 height 10
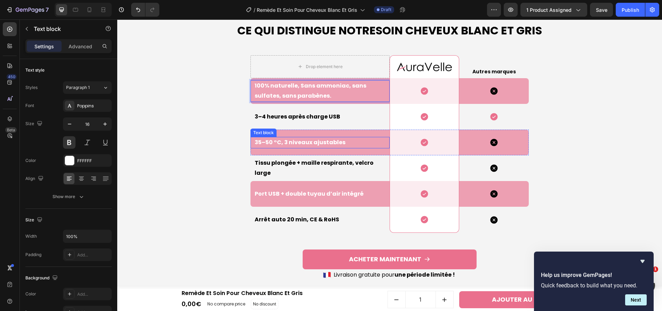
click at [318, 145] on p "35–50 °C, 3 niveaux ajustables" at bounding box center [322, 143] width 134 height 10
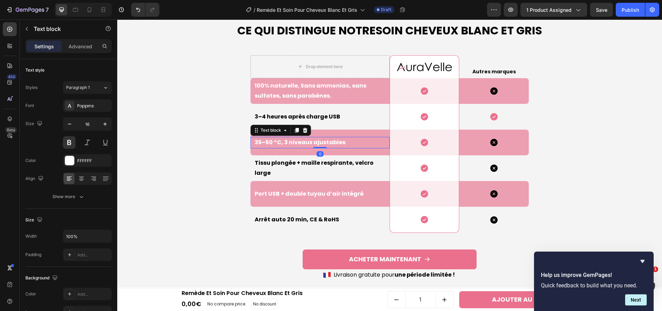
click at [318, 145] on p "35–50 °C, 3 niveaux ajustables" at bounding box center [322, 143] width 134 height 10
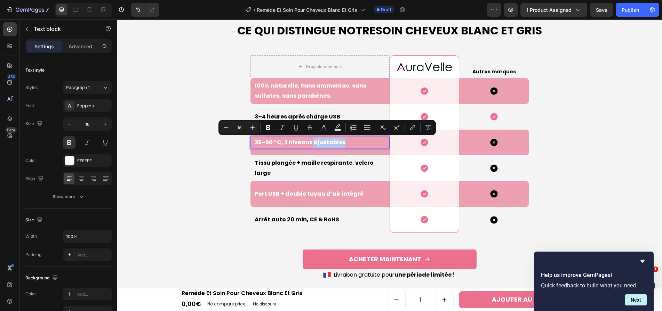
click at [318, 145] on p "35–50 °C, 3 niveaux ajustables" at bounding box center [322, 143] width 134 height 10
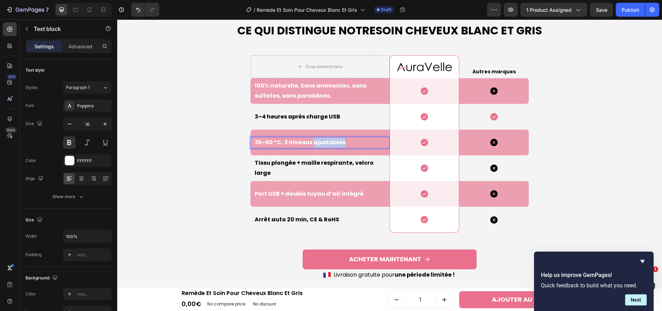
scroll to position [1843, 0]
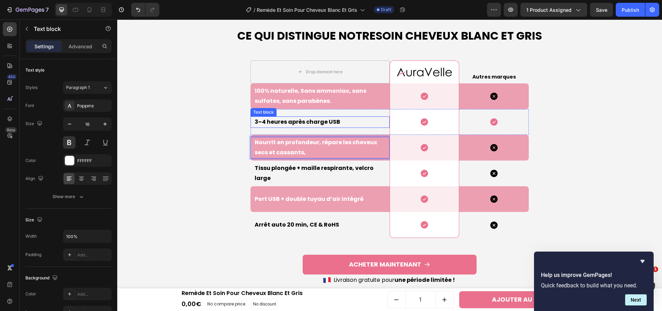
click at [302, 121] on p "3–4 heures après charge USB" at bounding box center [322, 122] width 134 height 10
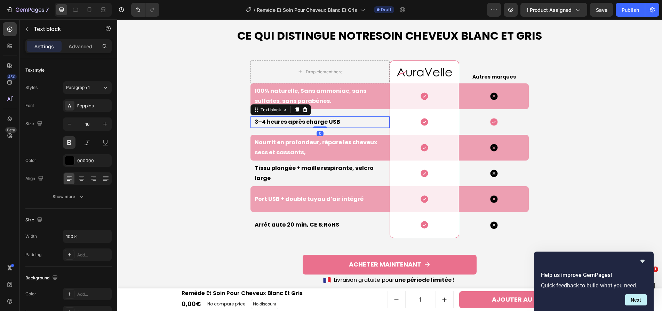
click at [302, 121] on p "3–4 heures après charge USB" at bounding box center [322, 122] width 134 height 10
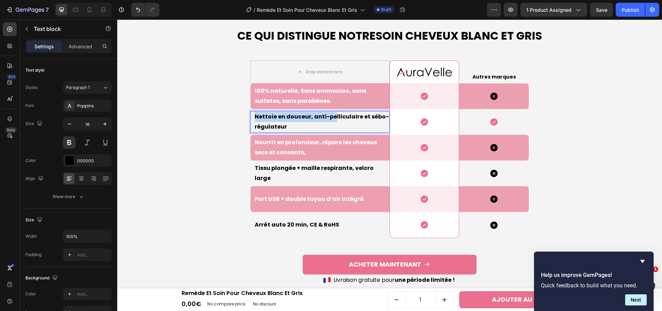
scroll to position [1838, 0]
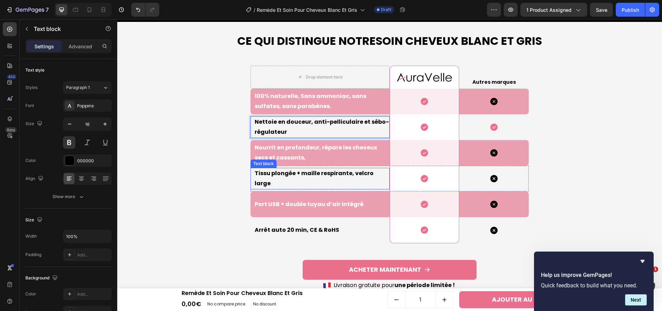
click at [297, 174] on p "Tissu plongée + maille respirante, velcro large" at bounding box center [322, 179] width 134 height 20
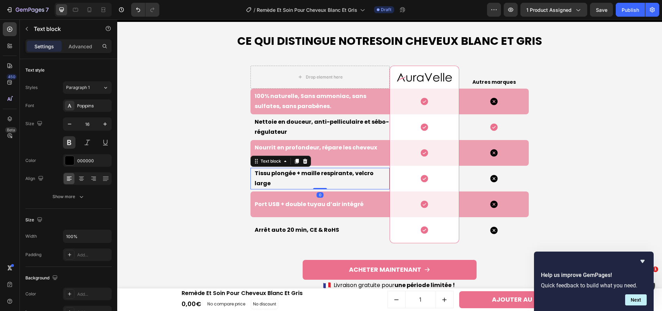
click at [297, 174] on p "Tissu plongée + maille respirante, velcro large" at bounding box center [322, 179] width 134 height 20
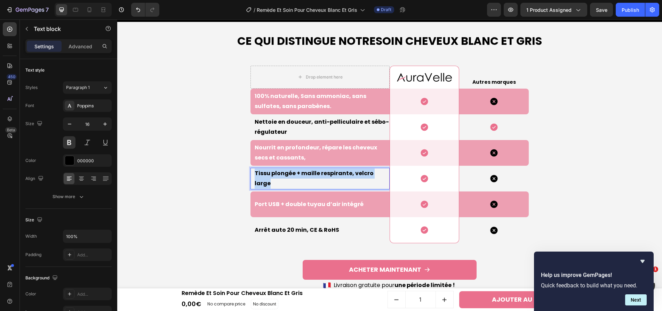
click at [297, 174] on p "Tissu plongée + maille respirante, velcro large" at bounding box center [322, 179] width 134 height 20
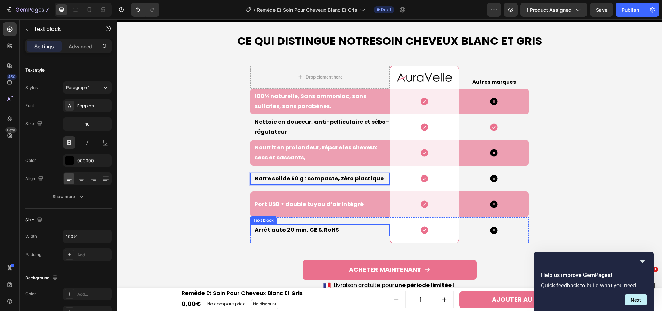
click at [310, 230] on p "Arrêt auto 20 min, CE & RoHS" at bounding box center [322, 230] width 134 height 10
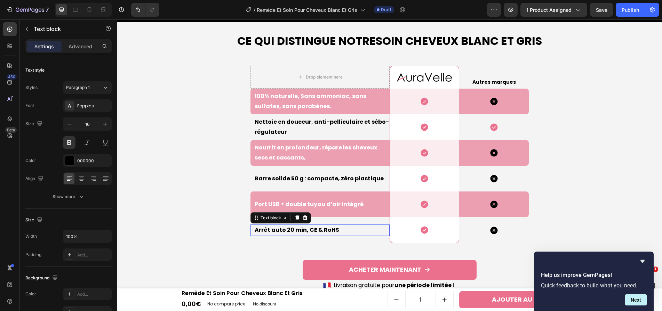
click at [310, 230] on p "Arrêt auto 20 min, CE & RoHS" at bounding box center [322, 230] width 134 height 10
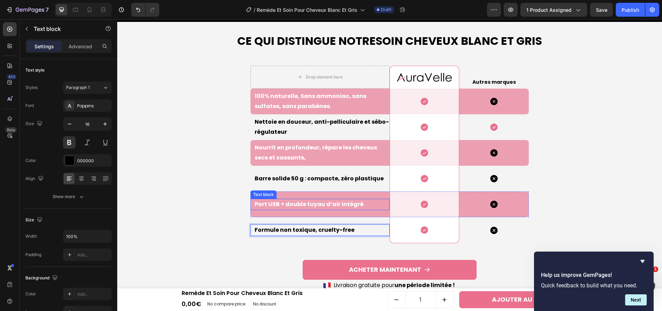
click at [265, 203] on p "Port USB + double tuyau d’air intégré" at bounding box center [322, 205] width 134 height 10
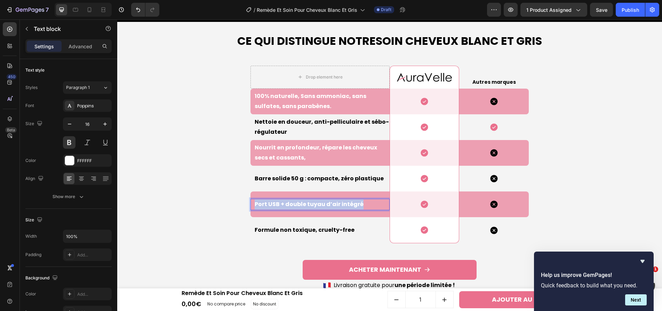
click at [265, 203] on p "Port USB + double tuyau d’air intégré" at bounding box center [322, 205] width 134 height 10
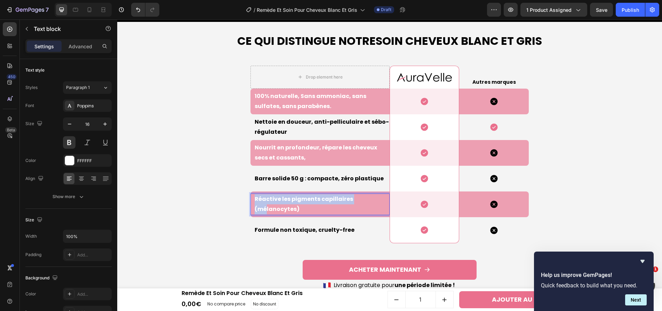
scroll to position [1833, 0]
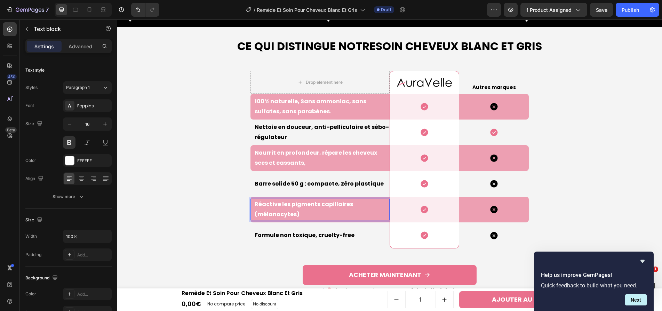
click at [216, 205] on div "Ce qui Distingue Notre Soin Cheveux Blanc Et Gris Heading Drop element here Ima…" at bounding box center [390, 167] width 418 height 259
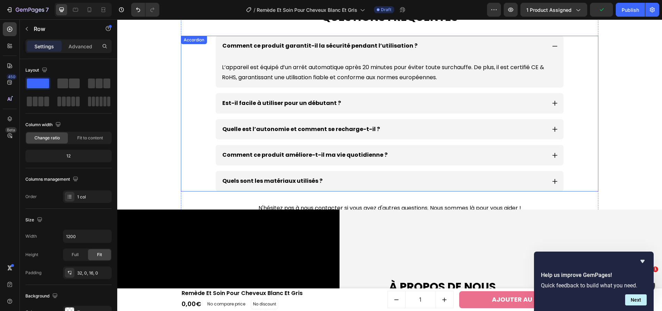
scroll to position [2194, 0]
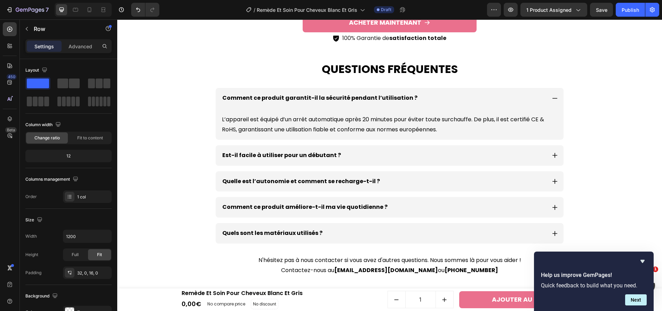
click at [348, 89] on div "Comment ce produit garantit-il la sécurité pendant l’utilisation ?" at bounding box center [390, 98] width 348 height 21
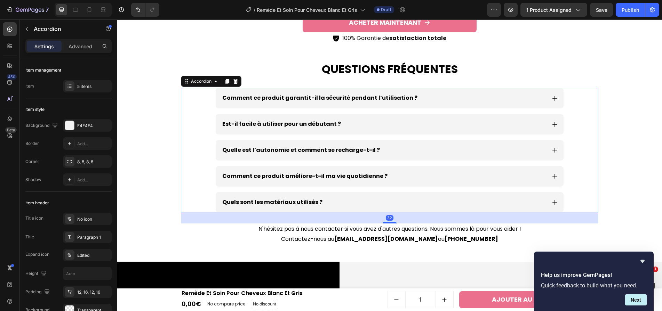
click at [349, 99] on p "Comment ce produit garantit-il la sécurité pendant l’utilisation ?" at bounding box center [319, 98] width 195 height 10
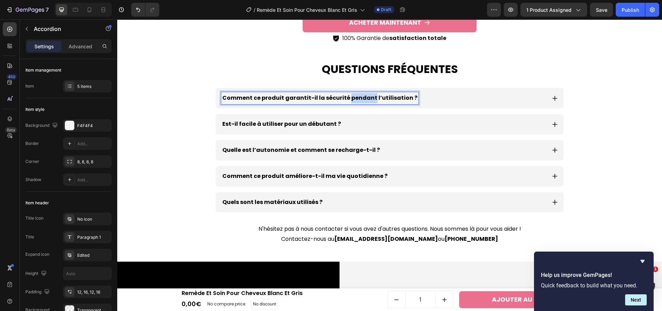
click at [349, 99] on p "Comment ce produit garantit-il la sécurité pendant l’utilisation ?" at bounding box center [319, 98] width 195 height 10
click at [439, 100] on div "Est-ce vraiment sans danger pour mon cuir chevelu ?" at bounding box center [383, 98] width 325 height 12
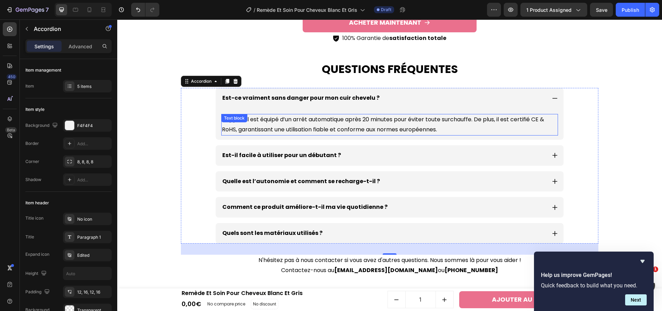
click at [373, 115] on p "L’appareil est équipé d’un arrêt automatique après 20 minutes pour éviter toute…" at bounding box center [389, 125] width 335 height 20
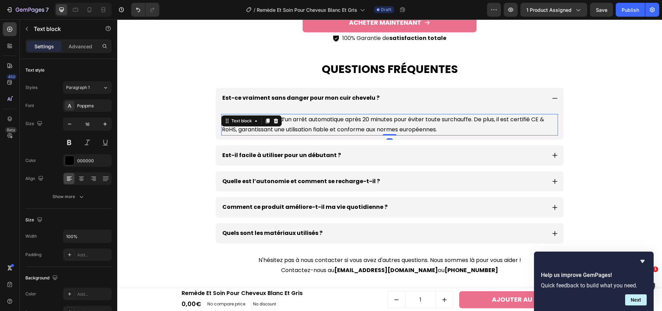
click at [373, 116] on p "L’appareil est équipé d’un arrêt automatique après 20 minutes pour éviter toute…" at bounding box center [389, 125] width 335 height 20
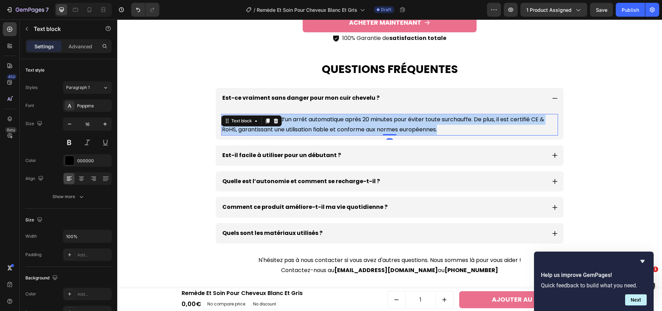
click at [373, 116] on p "L’appareil est équipé d’un arrêt automatique après 20 minutes pour éviter toute…" at bounding box center [389, 125] width 335 height 20
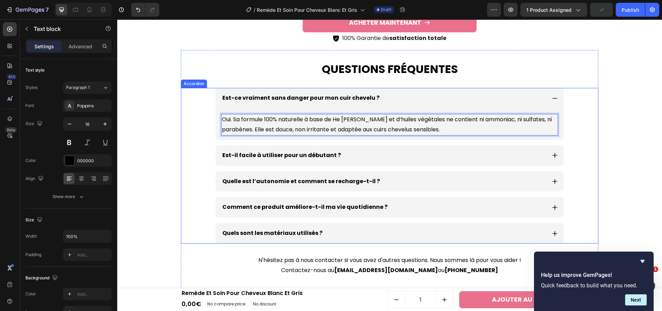
click at [320, 156] on p "Est-il facile à utiliser pour un débutant ?" at bounding box center [281, 156] width 119 height 10
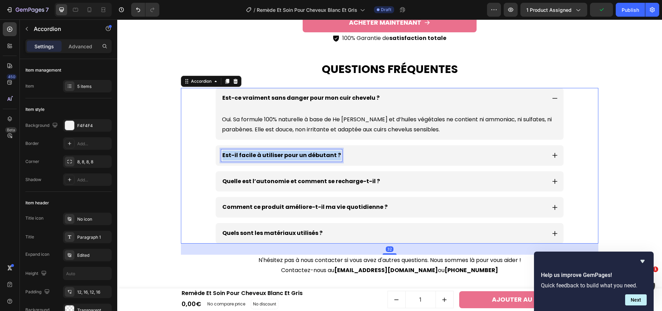
click at [320, 156] on p "Est-il facile à utiliser pour un débutant ?" at bounding box center [281, 156] width 119 height 10
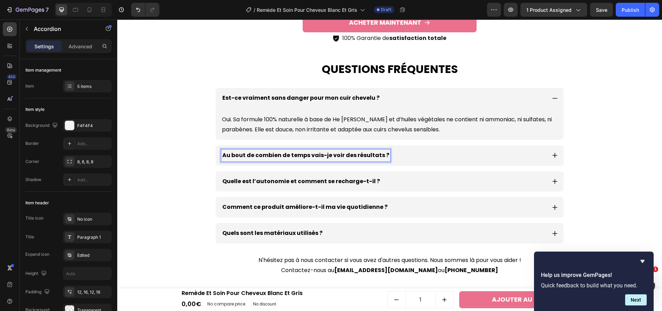
click at [411, 153] on div "Au bout de combien de temps vais-je voir des résultats ?" at bounding box center [383, 156] width 325 height 12
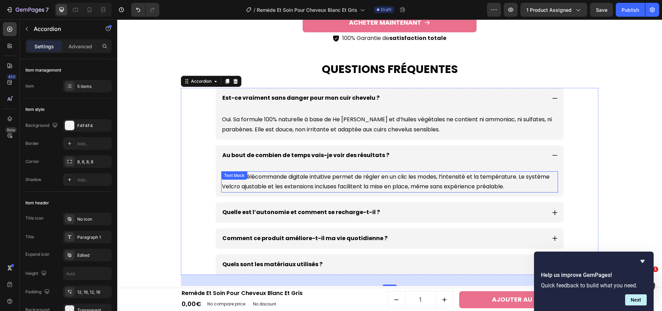
click at [401, 176] on p "Oui, son télécommande digitale intuitive permet de régler en un clic les modes,…" at bounding box center [389, 182] width 335 height 20
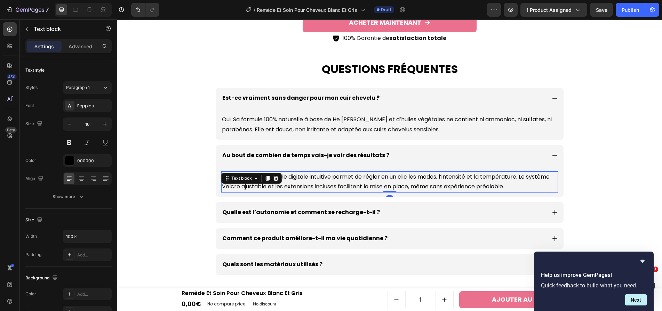
click at [401, 176] on p "Oui, son télécommande digitale intuitive permet de régler en un clic les modes,…" at bounding box center [389, 182] width 335 height 20
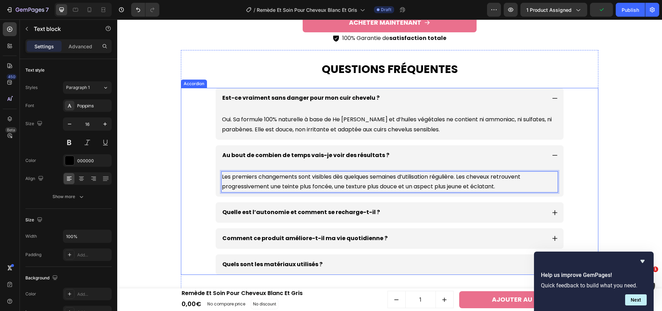
click at [362, 211] on p "Quelle est l’autonomie et comment se recharge-t-il ?" at bounding box center [301, 213] width 158 height 10
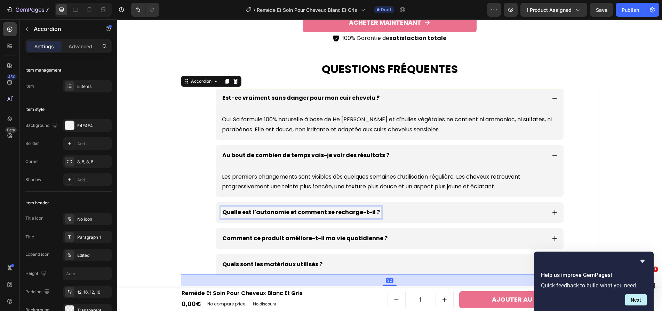
click at [362, 211] on p "Quelle est l’autonomie et comment se recharge-t-il ?" at bounding box center [301, 213] width 158 height 10
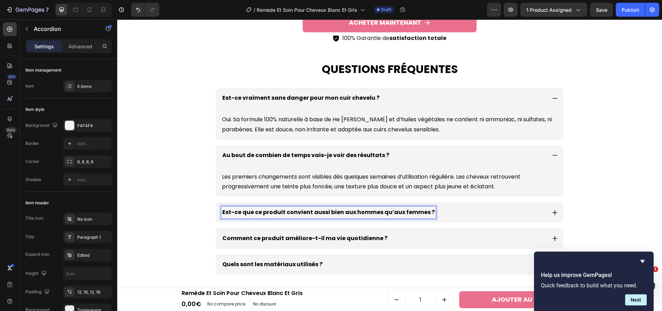
scroll to position [2206, 0]
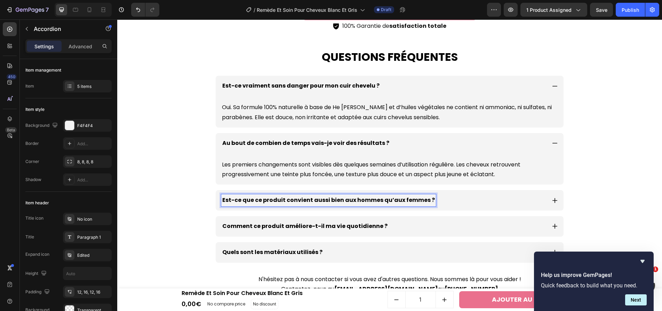
click at [478, 195] on div "Est-ce que ce produit convient aussi bien aux hommes qu’aux femmes ?" at bounding box center [383, 201] width 325 height 12
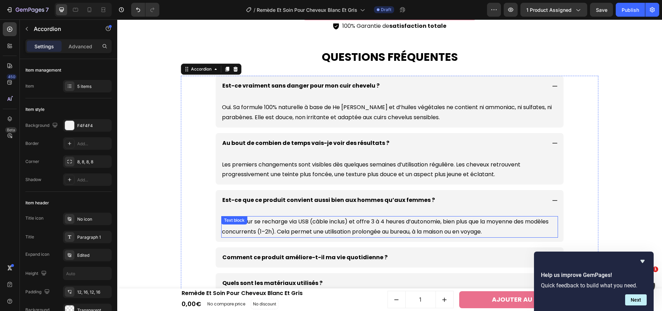
click at [416, 221] on p "Le masseur se recharge via USB (câble inclus) et offre 3 à 4 heures d’autonomie…" at bounding box center [389, 227] width 335 height 20
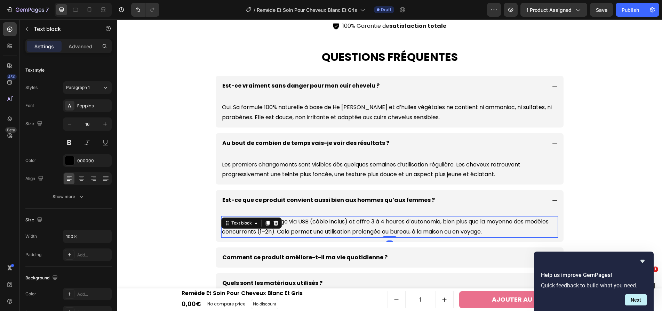
click at [416, 221] on p "Le masseur se recharge via USB (câble inclus) et offre 3 à 4 heures d’autonomie…" at bounding box center [389, 227] width 335 height 20
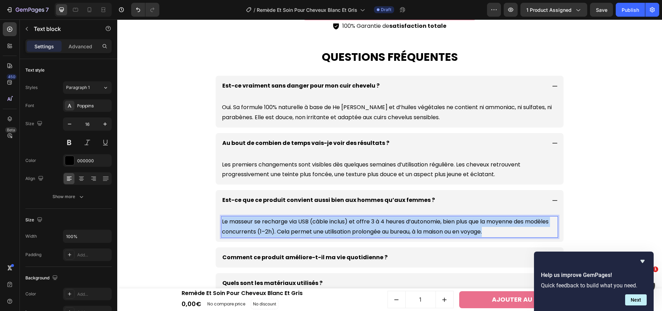
click at [416, 221] on p "Le masseur se recharge via USB (câble inclus) et offre 3 à 4 heures d’autonomie…" at bounding box center [389, 227] width 335 height 20
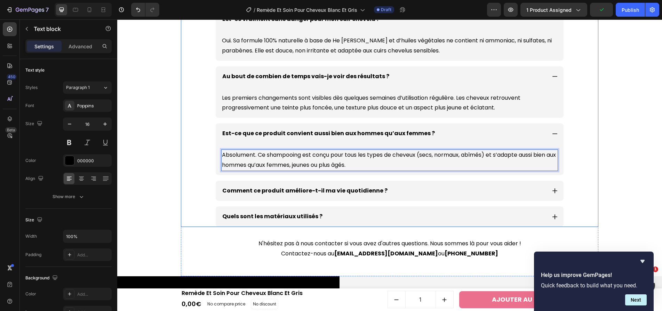
scroll to position [2281, 0]
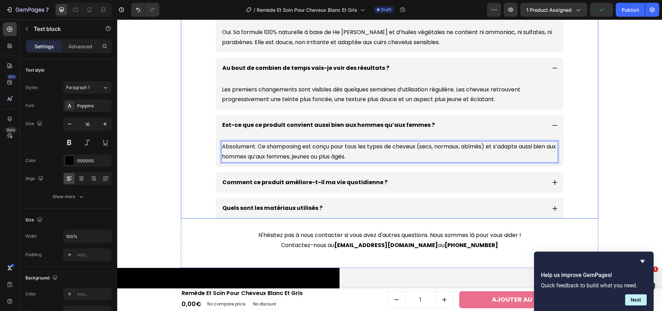
click at [335, 184] on p "Comment ce produit améliore-t-il ma vie quotidienne ?" at bounding box center [304, 183] width 165 height 10
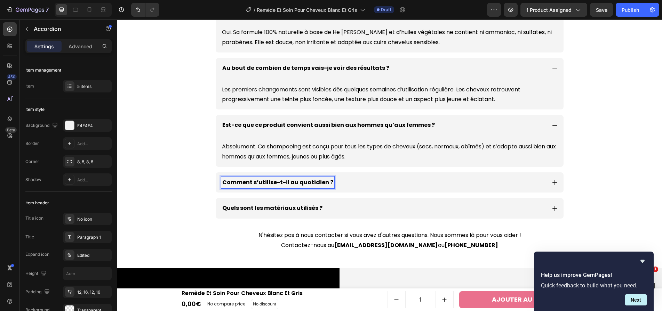
click at [459, 178] on div "Comment s’utilise-t-il au quotidien ?" at bounding box center [383, 183] width 325 height 12
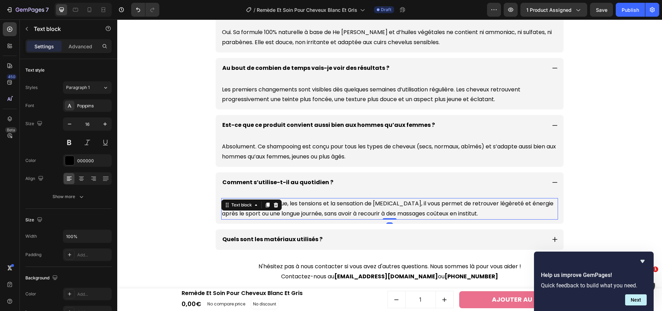
click at [408, 207] on p "En soulageant la fatigue, les tensions et la sensation de [MEDICAL_DATA], il vo…" at bounding box center [389, 209] width 335 height 20
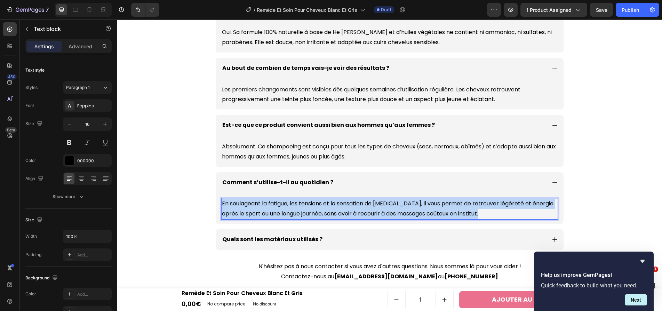
click at [408, 207] on p "En soulageant la fatigue, les tensions et la sensation de [MEDICAL_DATA], il vo…" at bounding box center [389, 209] width 335 height 20
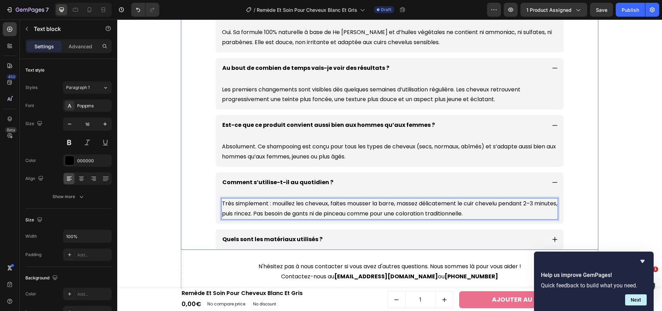
click at [305, 239] on p "Quels sont les matériaux utilisés ?" at bounding box center [272, 240] width 100 height 10
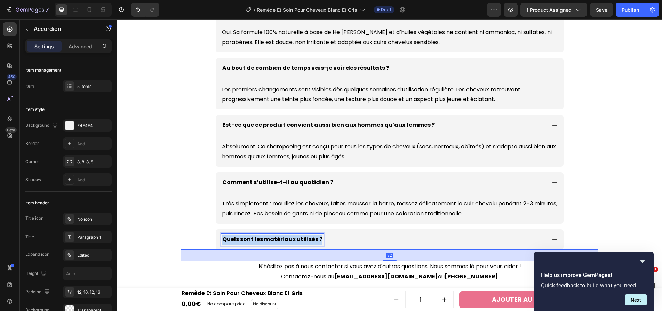
click at [305, 239] on p "Quels sont les matériaux utilisés ?" at bounding box center [272, 240] width 100 height 10
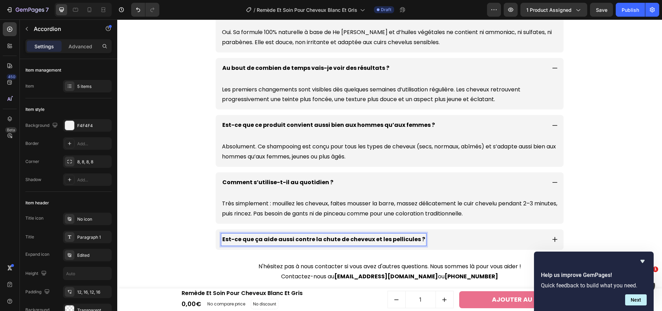
click at [460, 236] on div "Est-ce que ça aide aussi contre la chute de cheveux et les pellicules ?" at bounding box center [383, 240] width 325 height 12
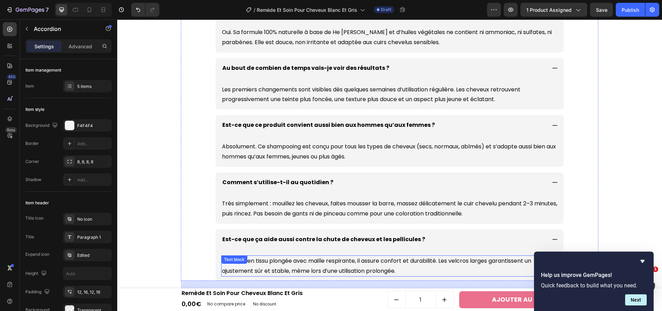
click at [358, 261] on p "Fabriqué en tissu plongée avec maille respirante, il assure confort et durabili…" at bounding box center [389, 266] width 335 height 20
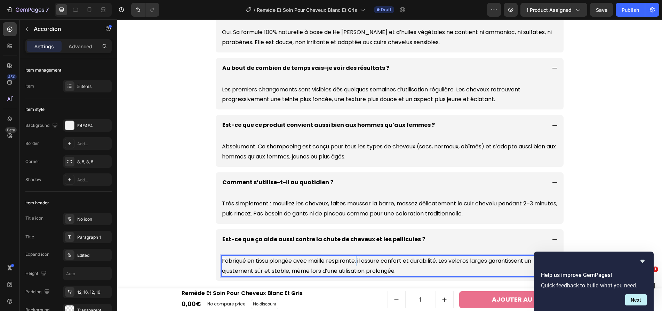
click at [358, 261] on p "Fabriqué en tissu plongée avec maille respirante, il assure confort et durabili…" at bounding box center [389, 266] width 335 height 20
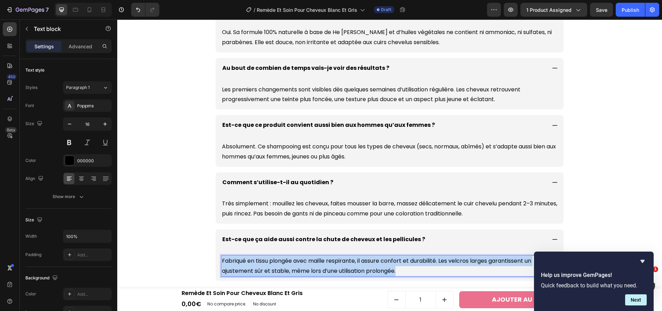
click at [358, 261] on p "Fabriqué en tissu plongée avec maille respirante, il assure confort et durabili…" at bounding box center [389, 266] width 335 height 20
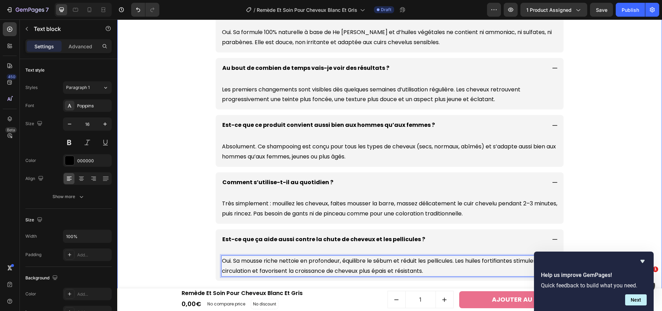
click at [639, 179] on div "Questions fréquentes Heading Est-ce vraiment sans danger pour mon cuir chevelu …" at bounding box center [390, 147] width 538 height 368
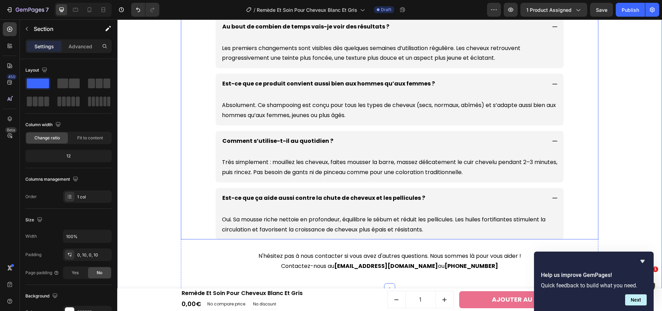
scroll to position [2314, 0]
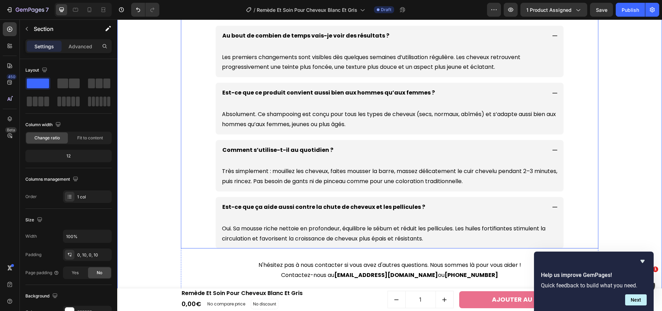
click at [556, 208] on icon at bounding box center [555, 207] width 6 height 6
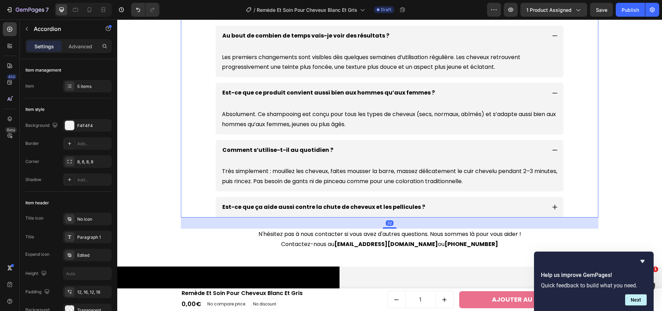
click at [554, 152] on icon at bounding box center [555, 150] width 6 height 6
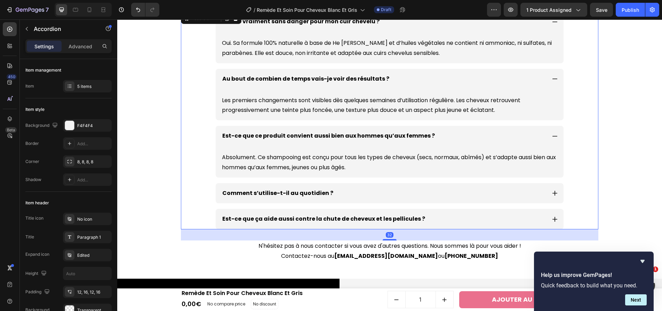
scroll to position [2270, 0]
click at [552, 139] on icon at bounding box center [555, 137] width 6 height 6
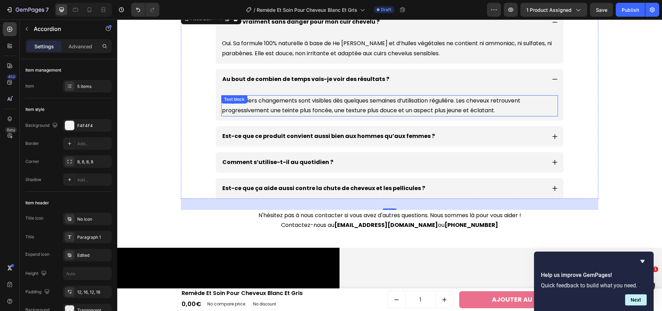
click at [555, 82] on icon at bounding box center [555, 79] width 6 height 6
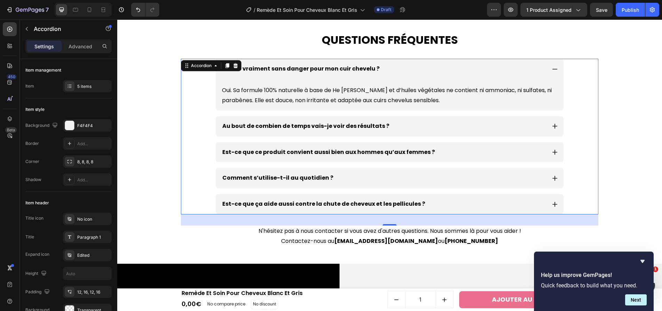
scroll to position [2219, 0]
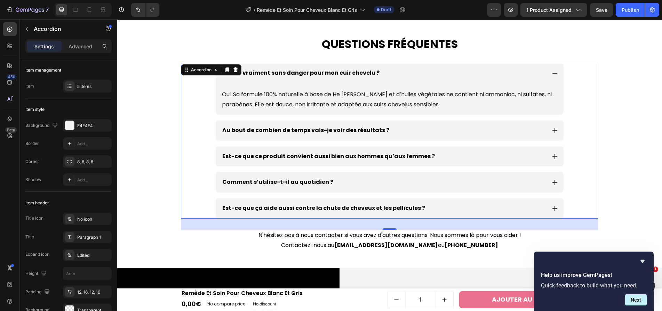
click at [557, 77] on div "Est-ce vraiment sans danger pour mon cuir chevelu ?" at bounding box center [390, 73] width 348 height 21
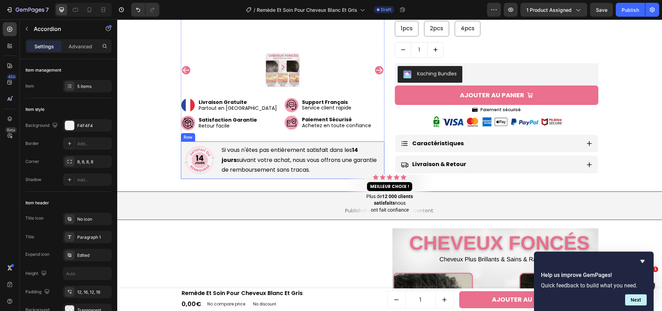
scroll to position [286, 0]
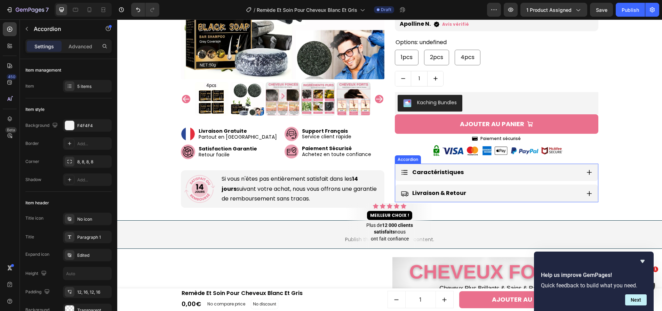
click at [480, 170] on div "Caractéristiques" at bounding box center [491, 173] width 180 height 12
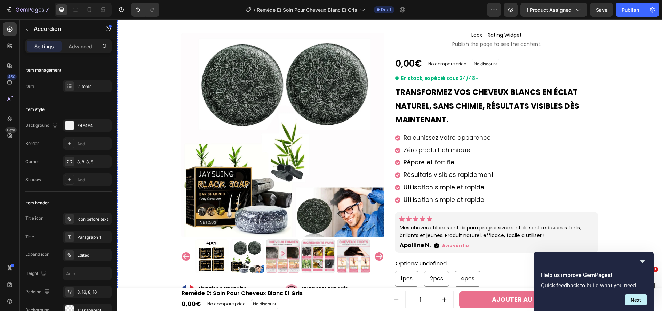
scroll to position [0, 0]
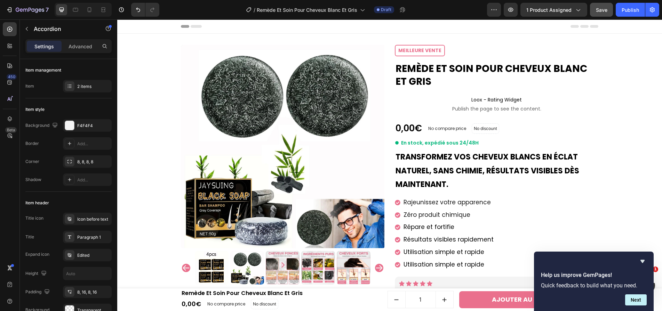
click at [602, 11] on span "Save" at bounding box center [601, 10] width 11 height 6
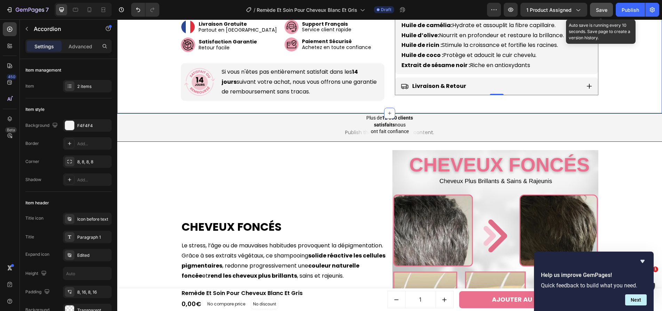
scroll to position [346, 0]
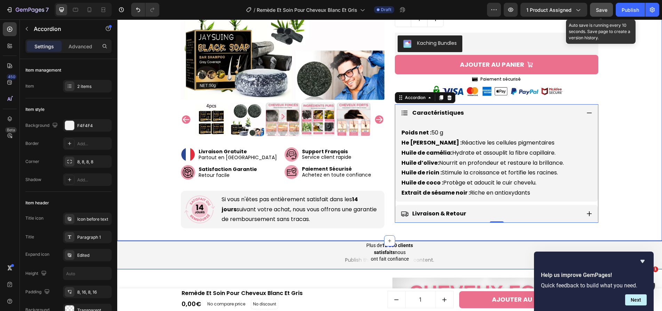
radio input "true"
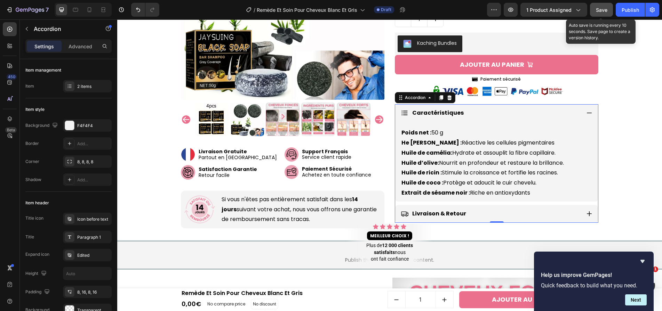
click at [606, 7] on span "Save" at bounding box center [601, 10] width 11 height 6
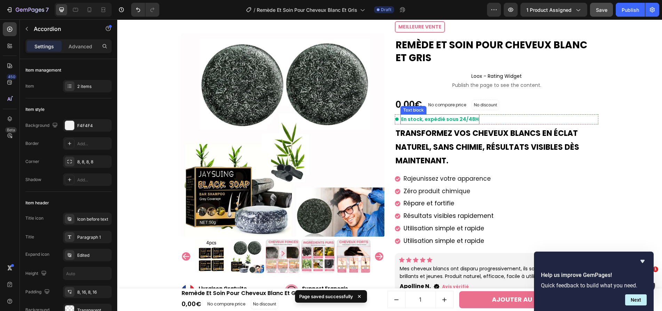
scroll to position [0, 0]
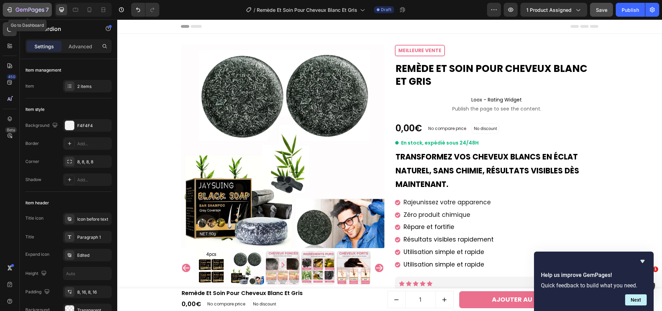
click at [20, 4] on button "7" at bounding box center [27, 10] width 49 height 14
